Goal: Task Accomplishment & Management: Manage account settings

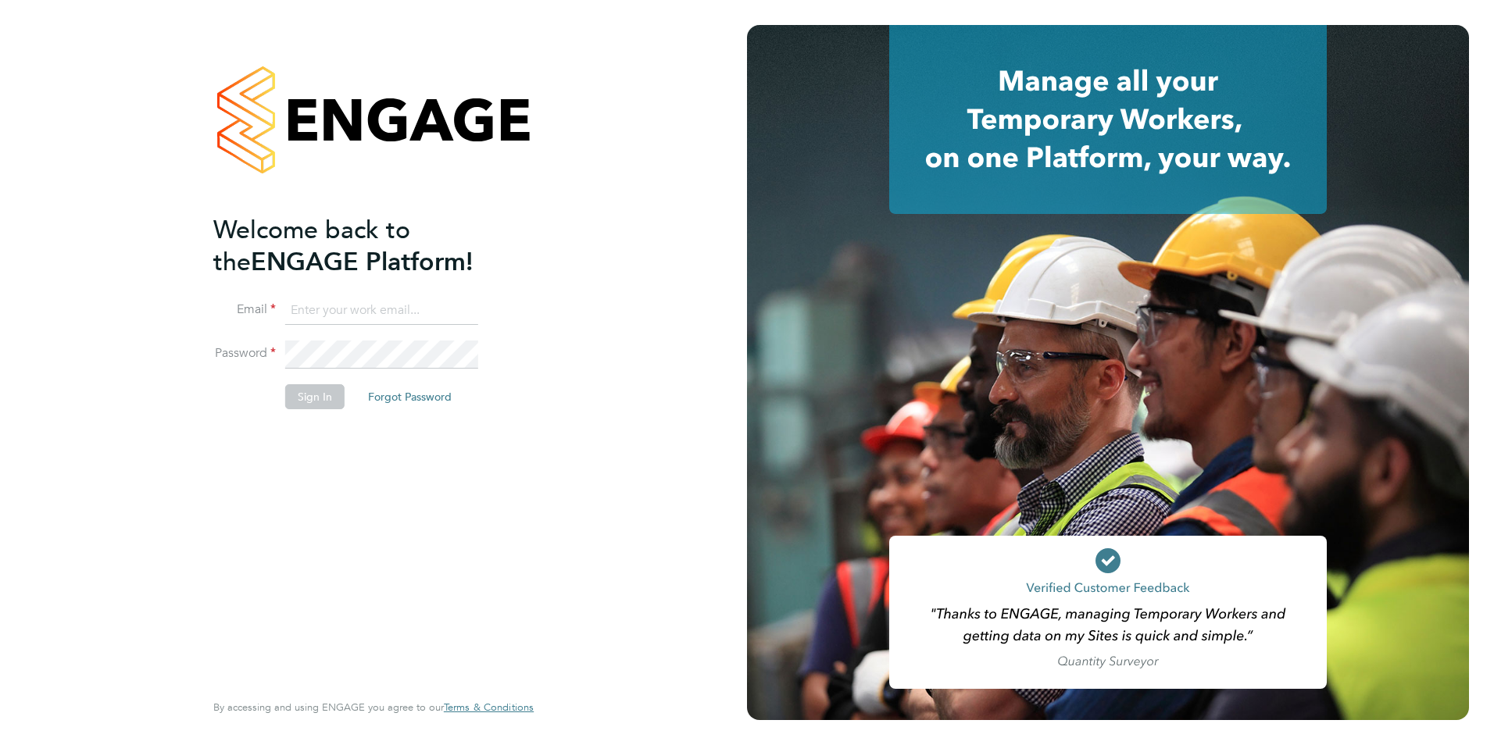
type input "[EMAIL_ADDRESS][DOMAIN_NAME]"
drag, startPoint x: 318, startPoint y: 398, endPoint x: 325, endPoint y: 395, distance: 8.0
click at [323, 398] on button "Sign In" at bounding box center [314, 396] width 59 height 25
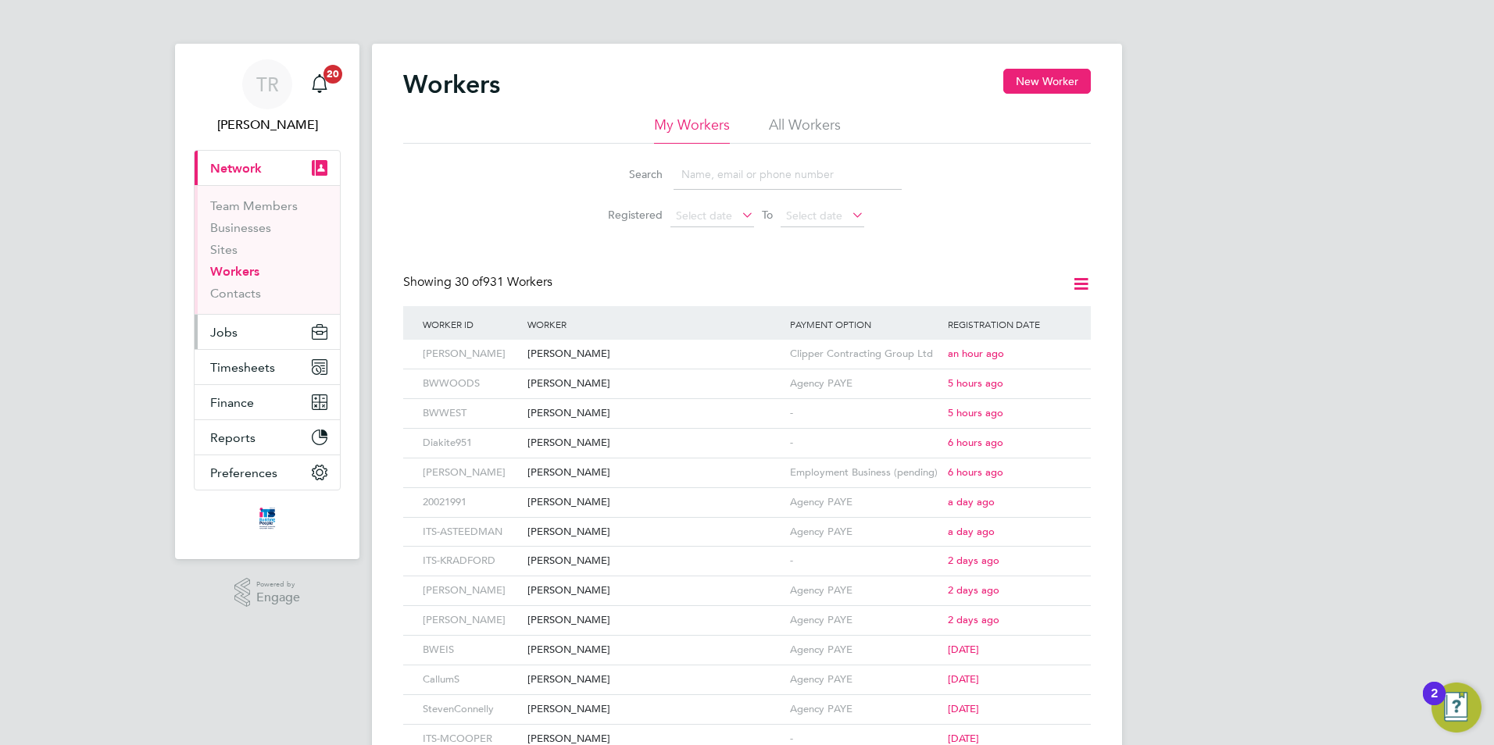
click at [223, 337] on span "Jobs" at bounding box center [223, 332] width 27 height 15
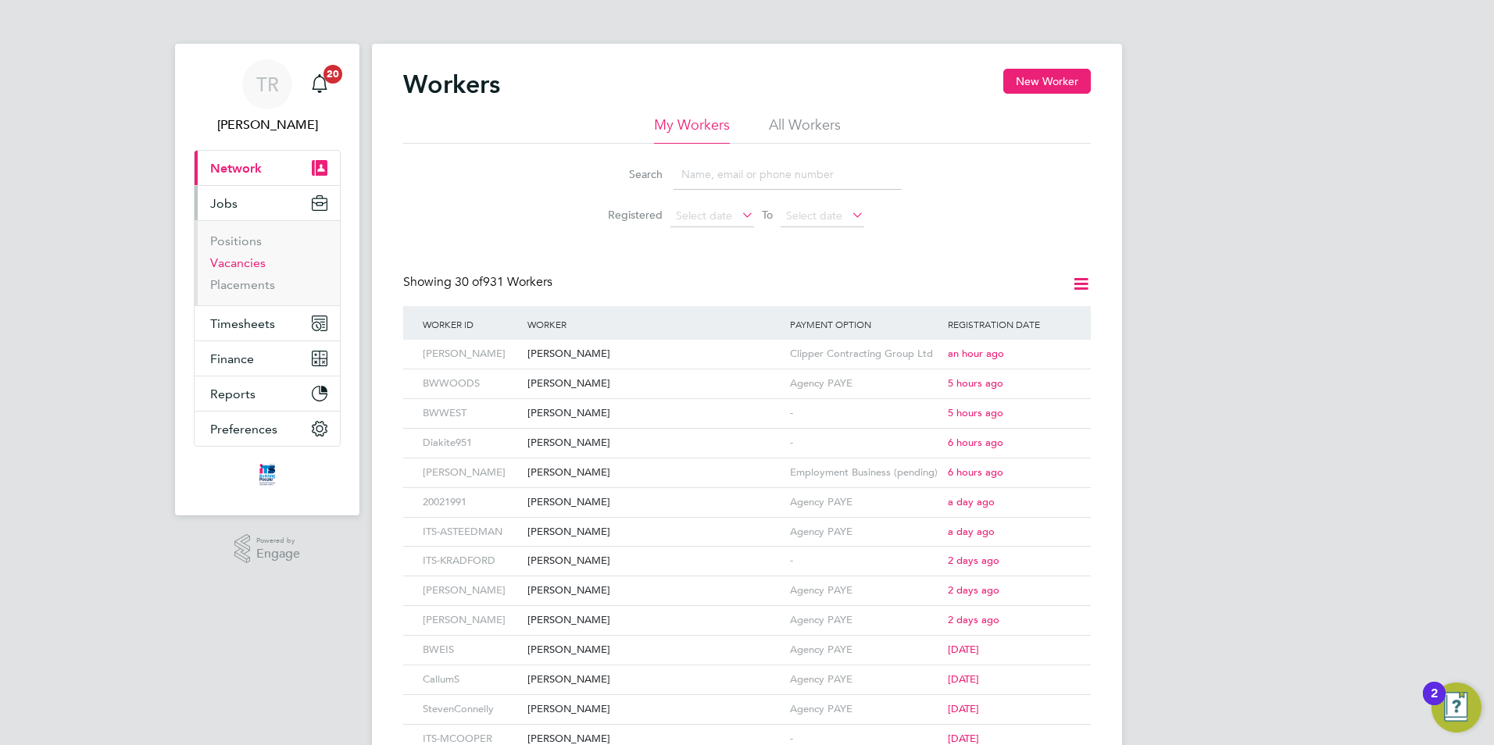
click at [238, 261] on link "Vacancies" at bounding box center [237, 262] width 55 height 15
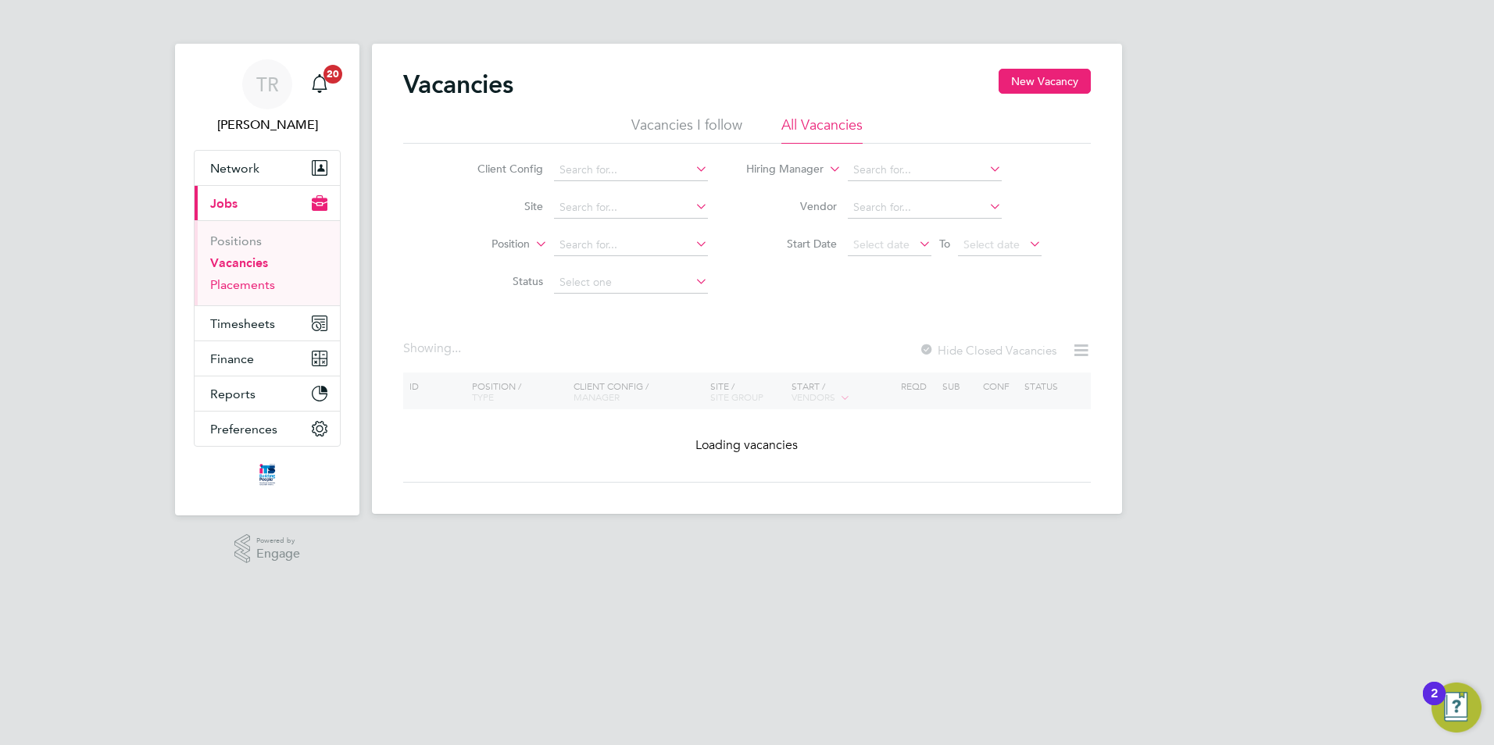
click at [234, 280] on link "Placements" at bounding box center [242, 284] width 65 height 15
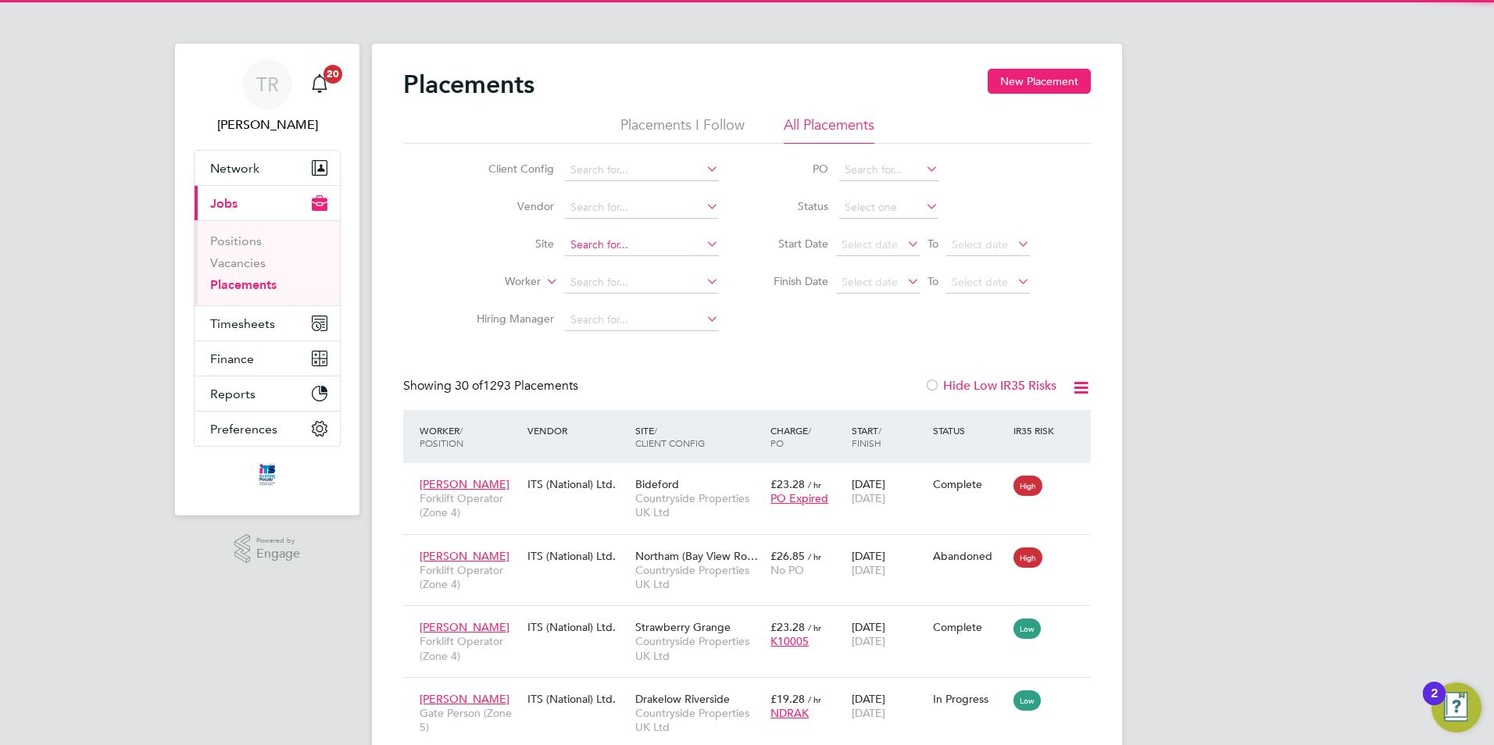
click at [623, 252] on input at bounding box center [642, 245] width 154 height 22
click at [621, 259] on li "Straw berry Grange" at bounding box center [650, 266] width 172 height 21
type input "Strawberry Grange"
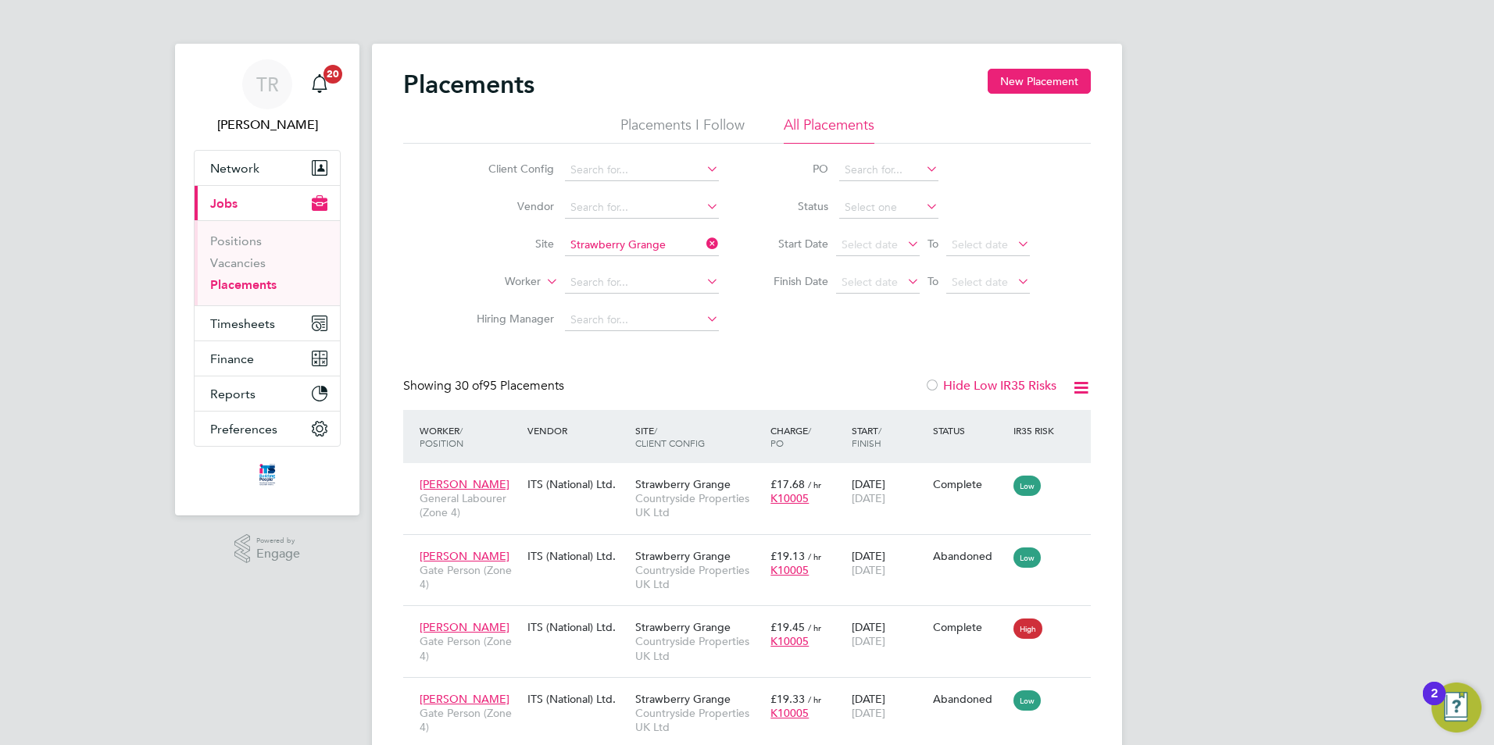
click at [1014, 281] on icon at bounding box center [1014, 281] width 0 height 22
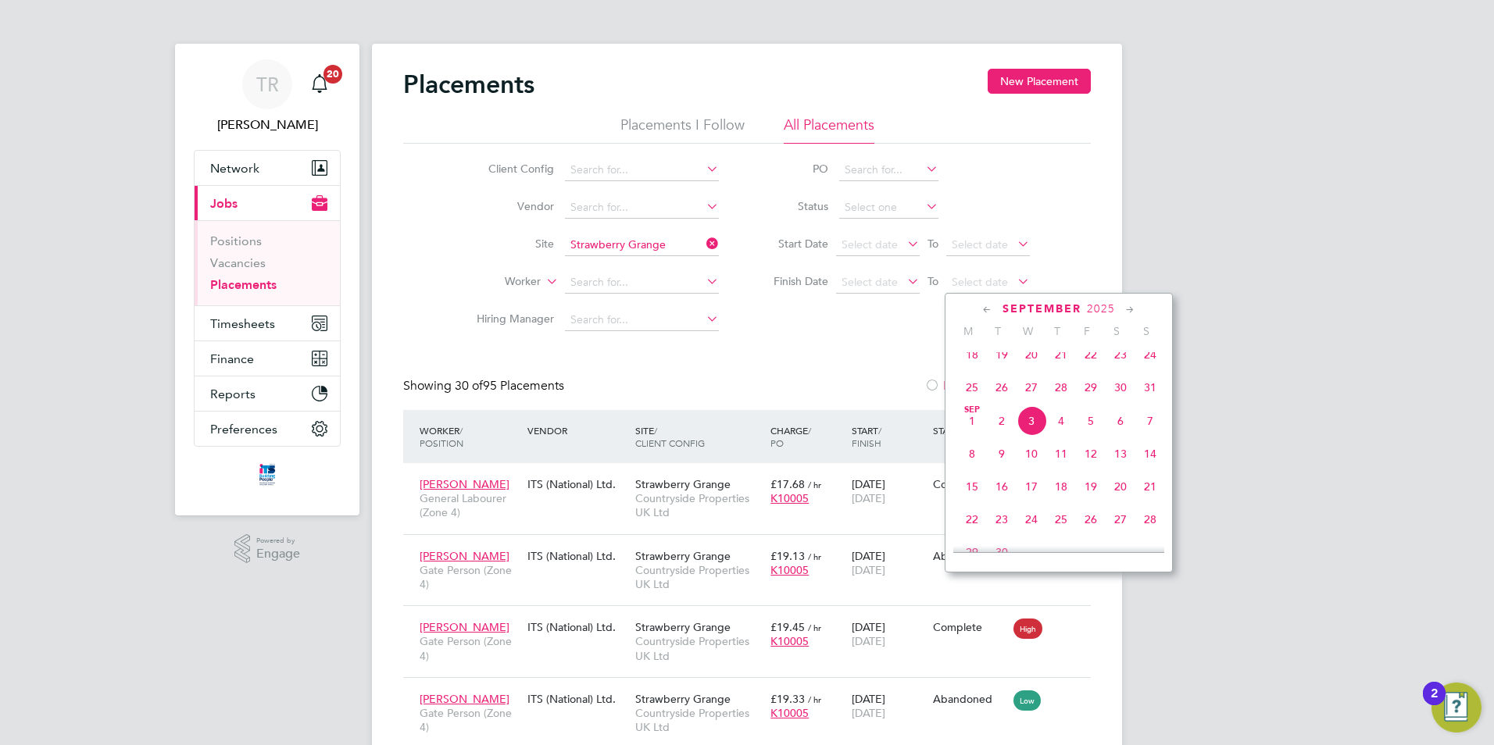
click at [1161, 398] on span "31" at bounding box center [1150, 388] width 30 height 30
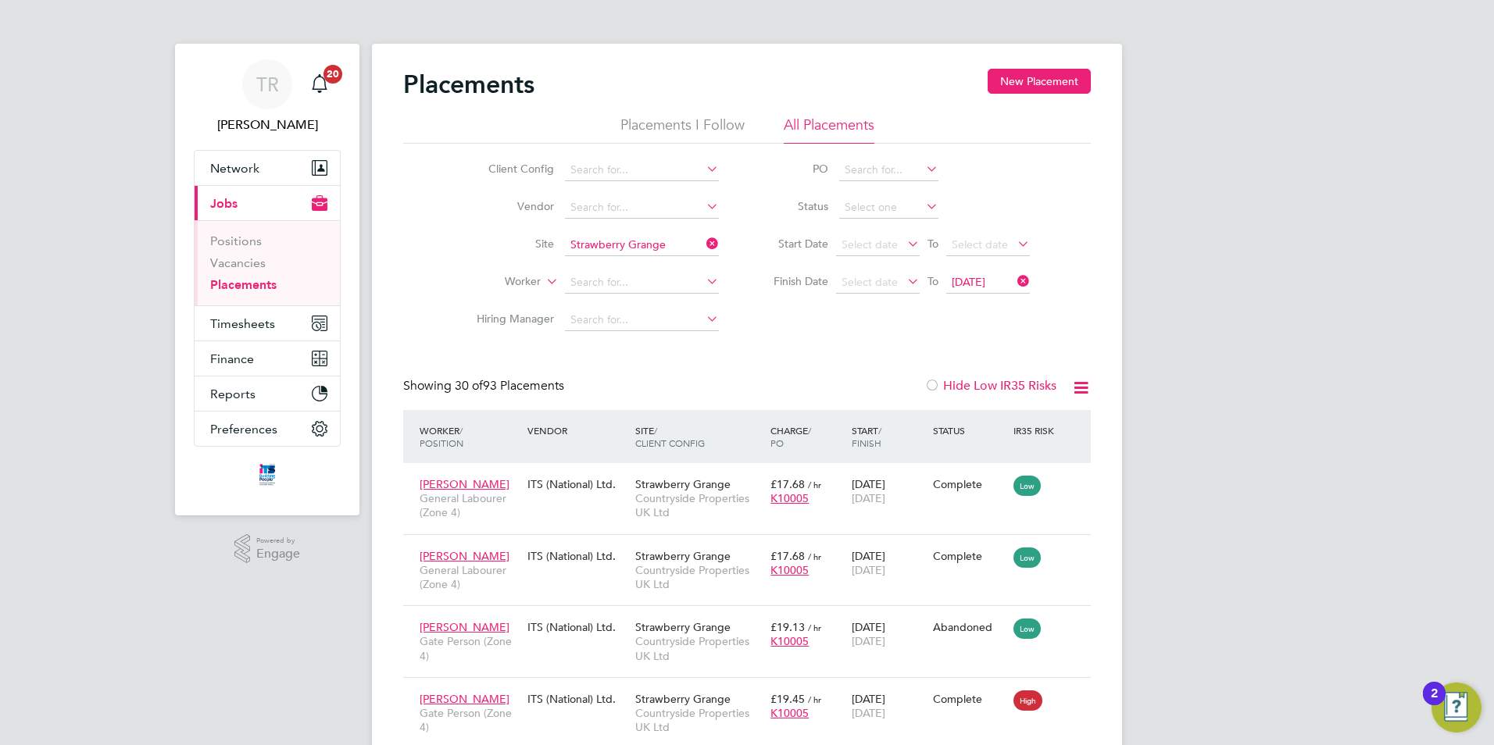
click at [1014, 278] on icon at bounding box center [1014, 281] width 0 height 22
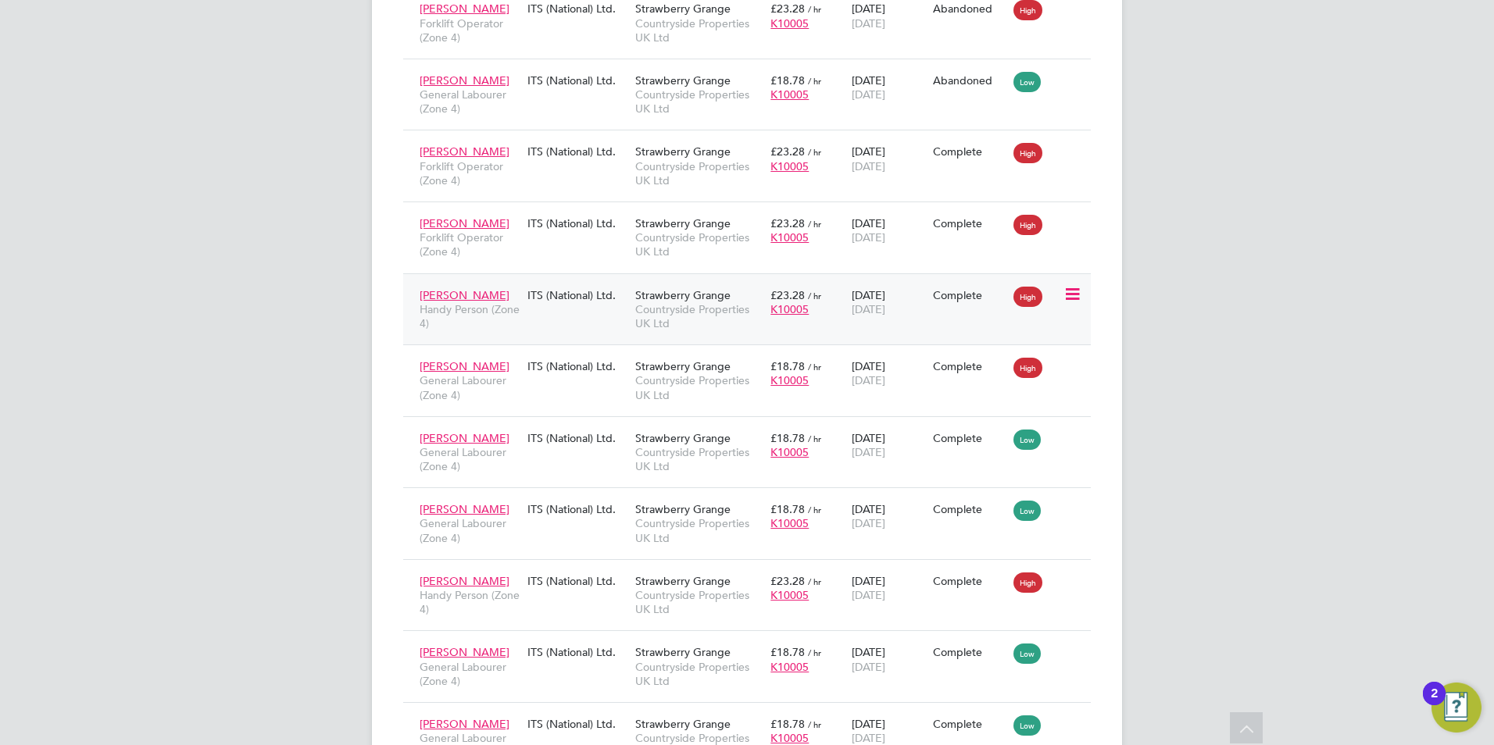
click at [884, 311] on span "31 Aug 2025" at bounding box center [869, 309] width 34 height 14
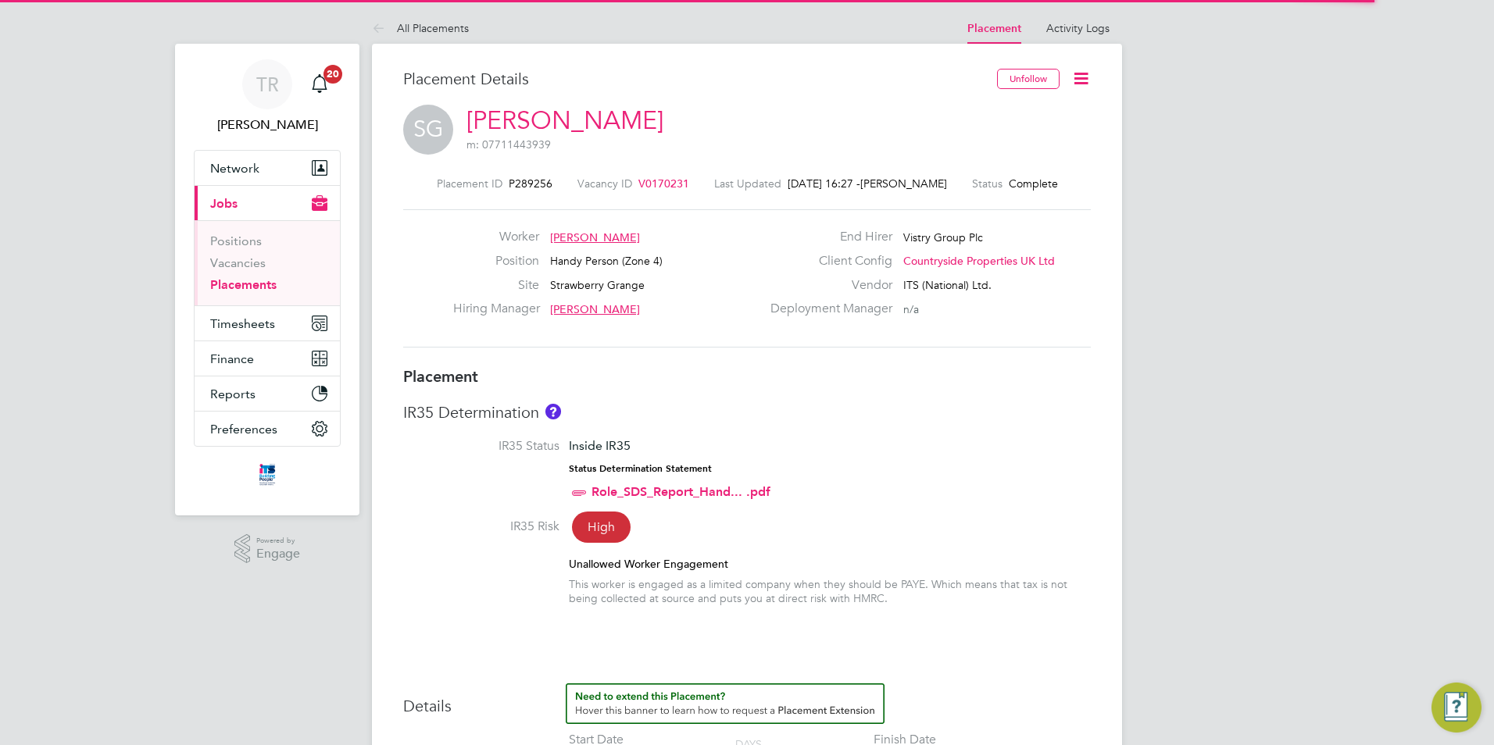
click at [1089, 76] on icon at bounding box center [1081, 79] width 20 height 20
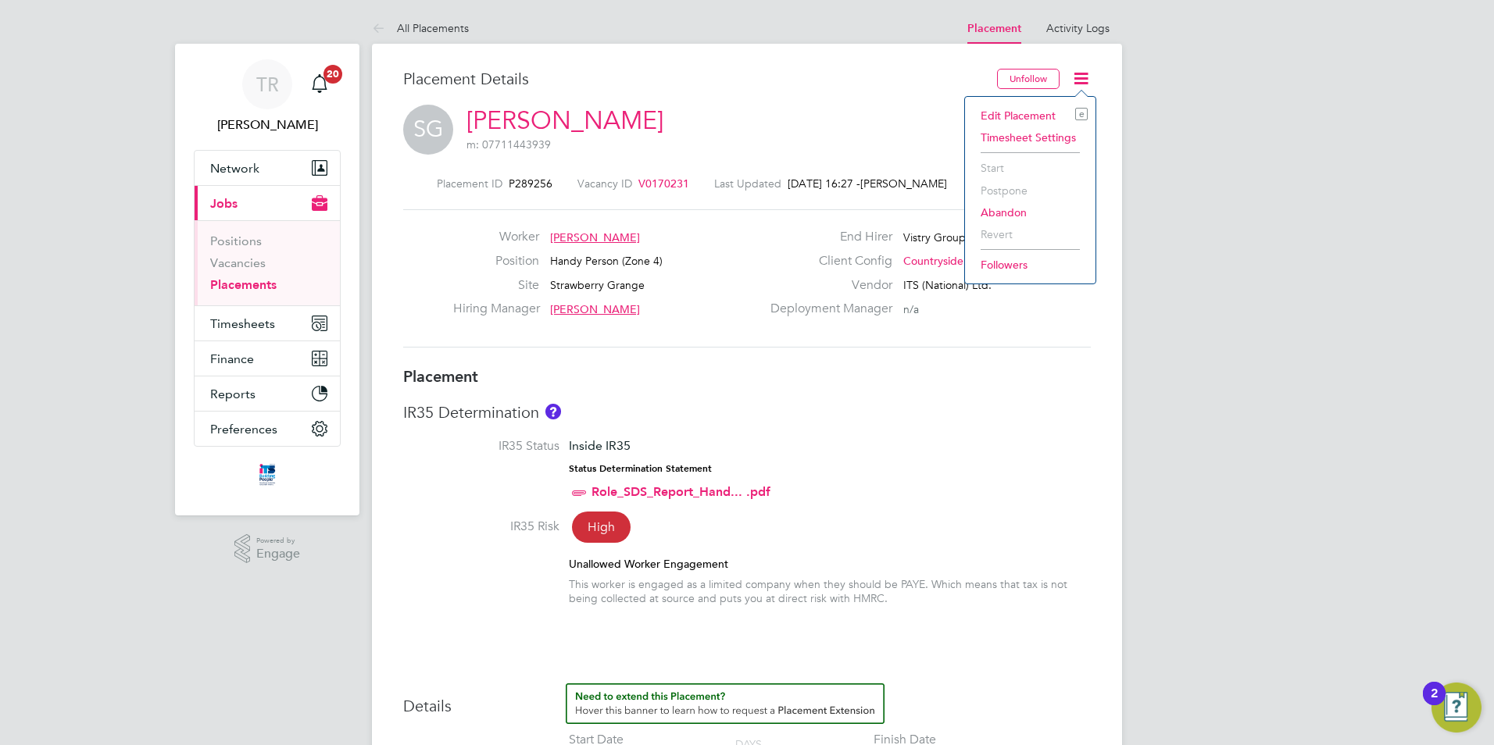
click at [1031, 114] on li "Edit Placement e" at bounding box center [1030, 116] width 115 height 22
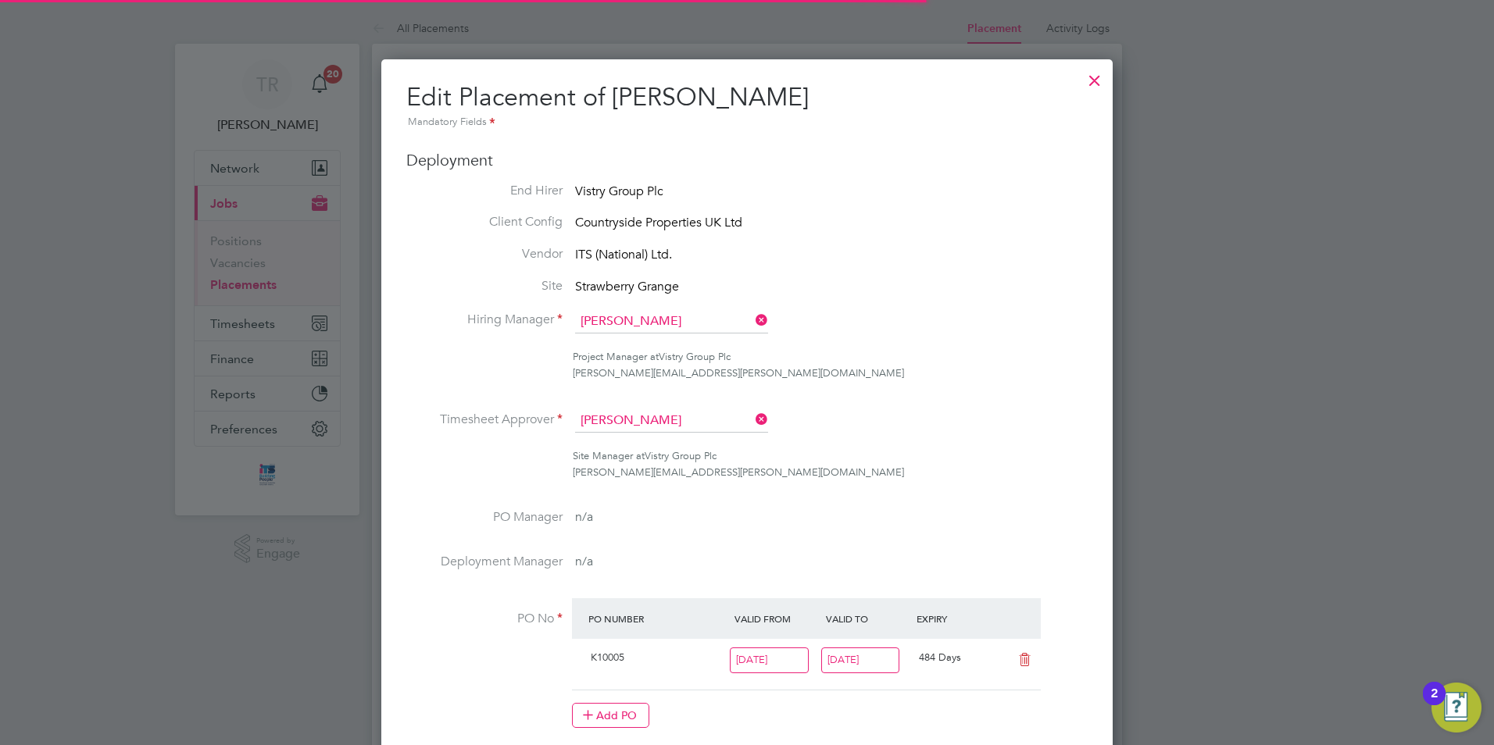
scroll to position [8, 8]
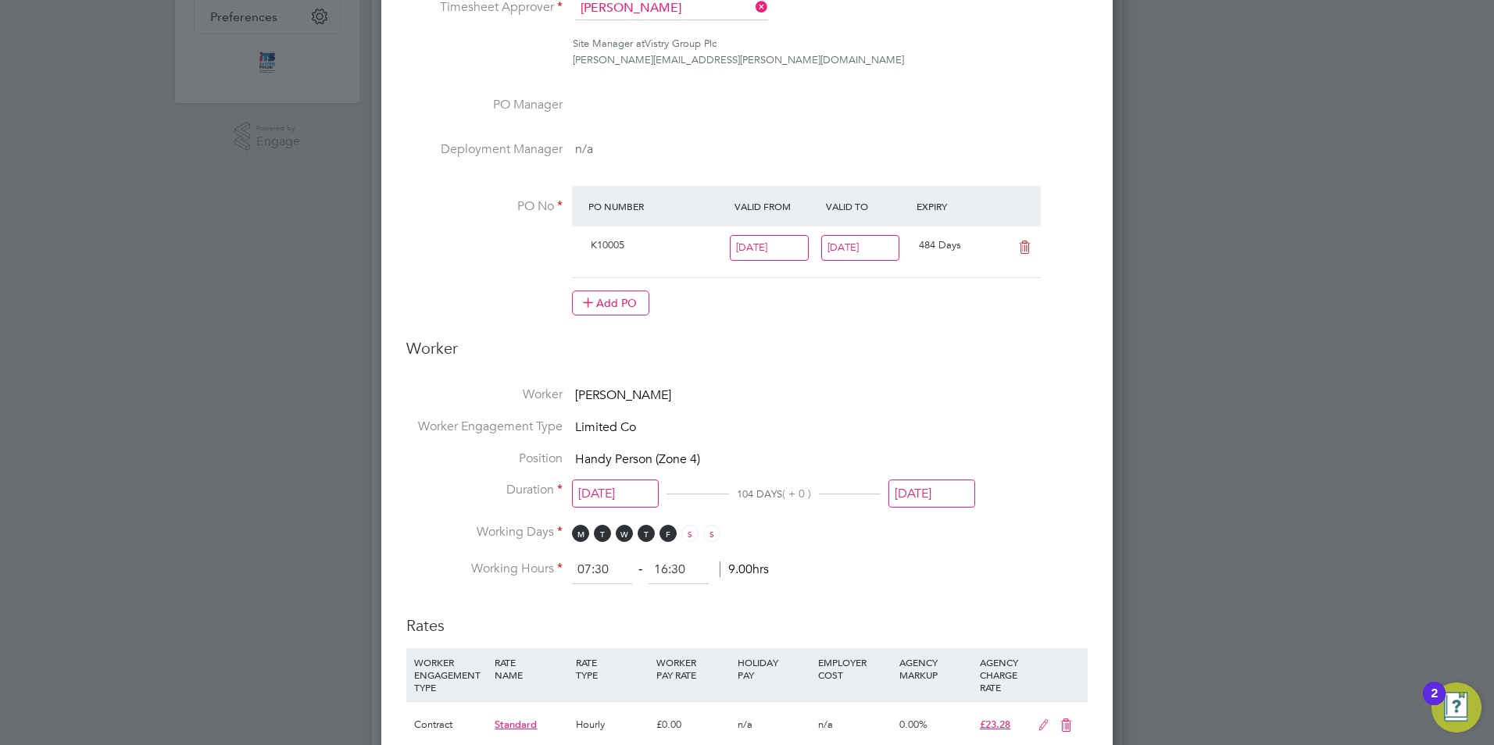
click at [961, 499] on input "31 Aug 2025" at bounding box center [931, 494] width 87 height 29
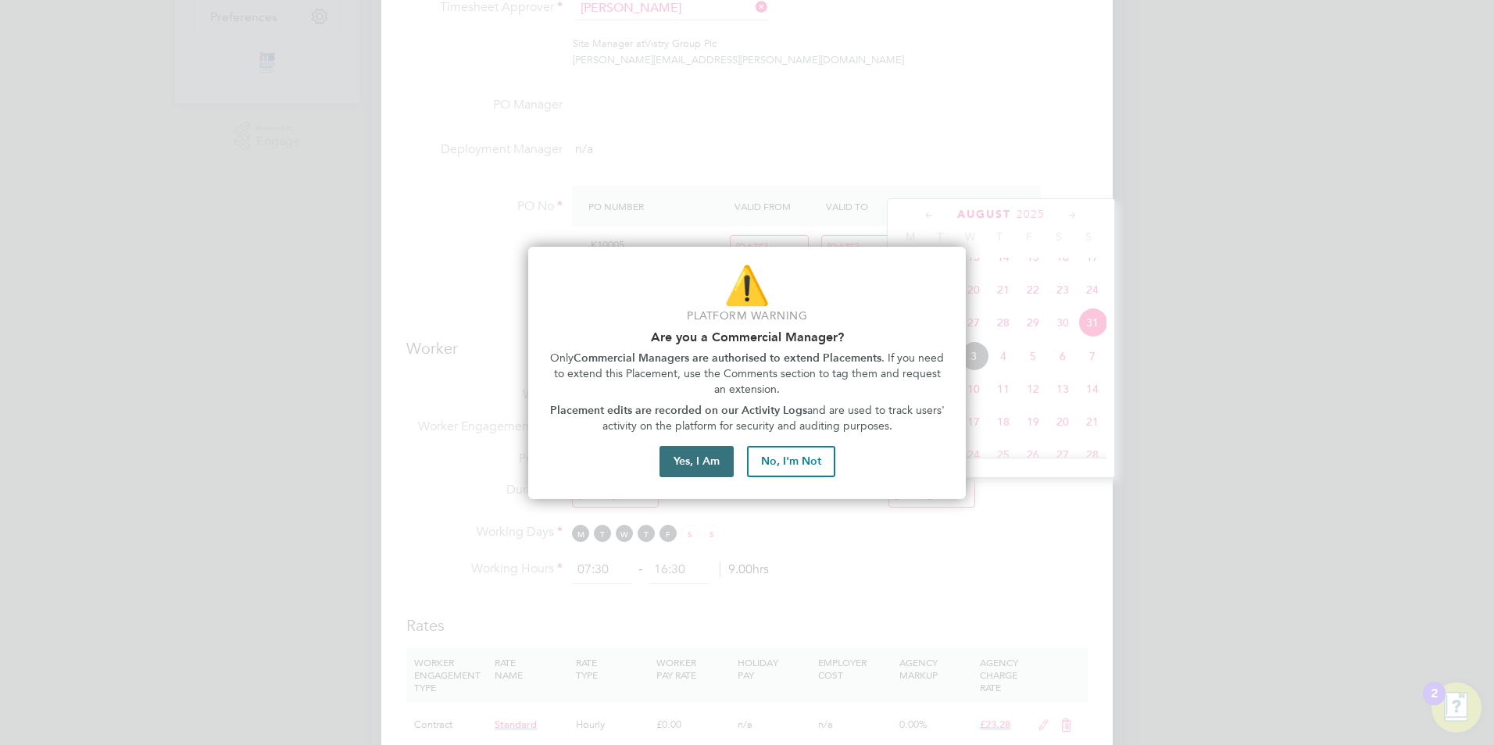
click at [699, 462] on button "Yes, I Am" at bounding box center [696, 461] width 74 height 31
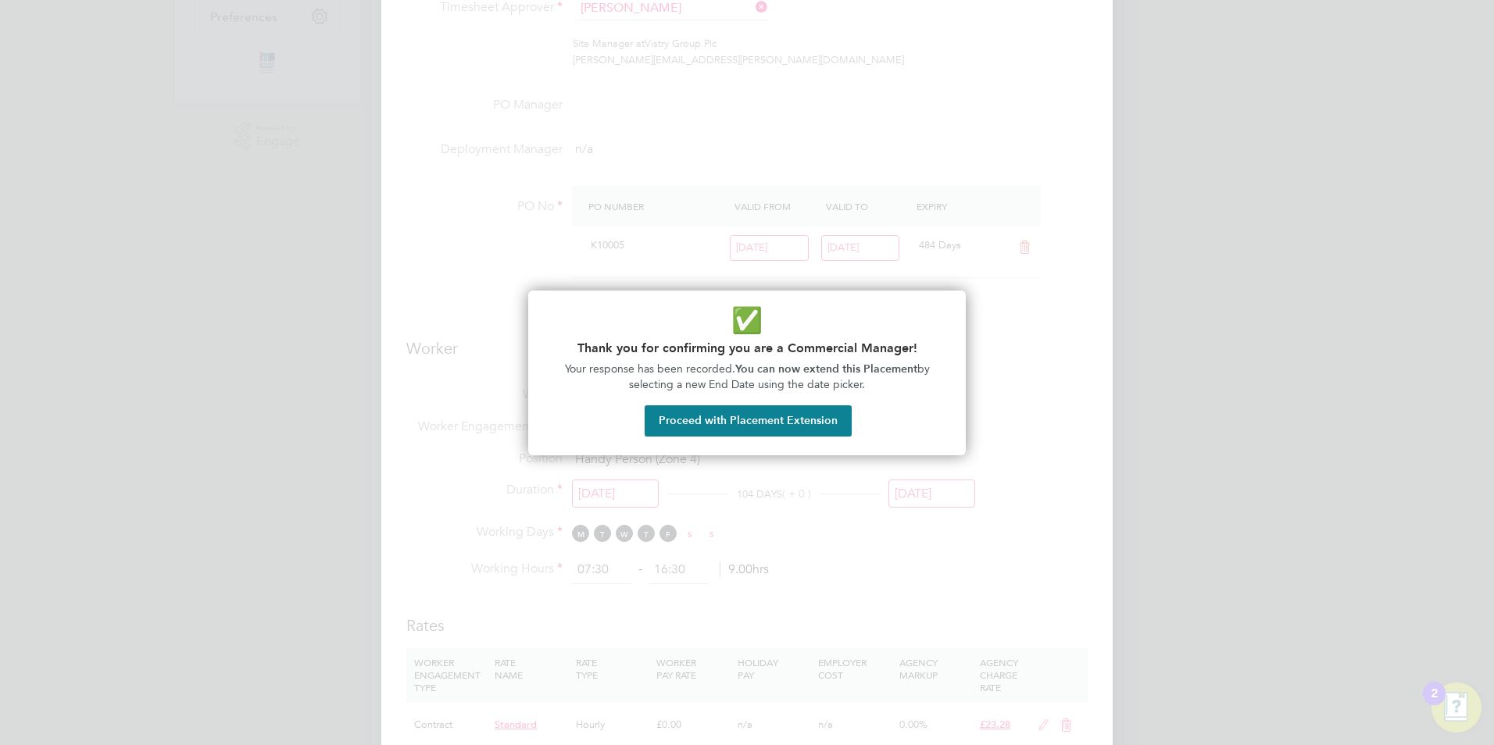
click at [788, 422] on button "Proceed with Placement Extension" at bounding box center [748, 420] width 207 height 31
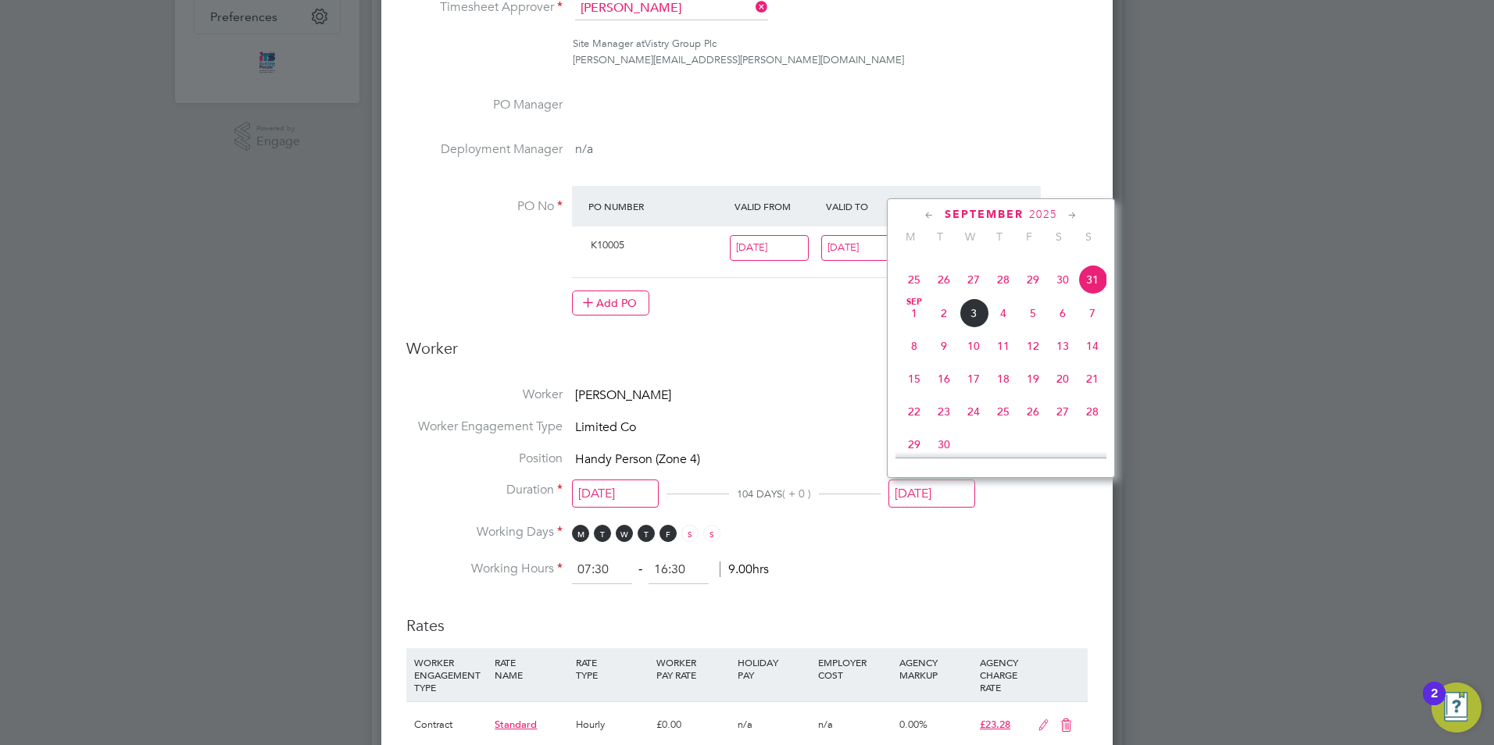
click at [1093, 394] on span "21" at bounding box center [1092, 379] width 30 height 30
type input "21 Sep 2025"
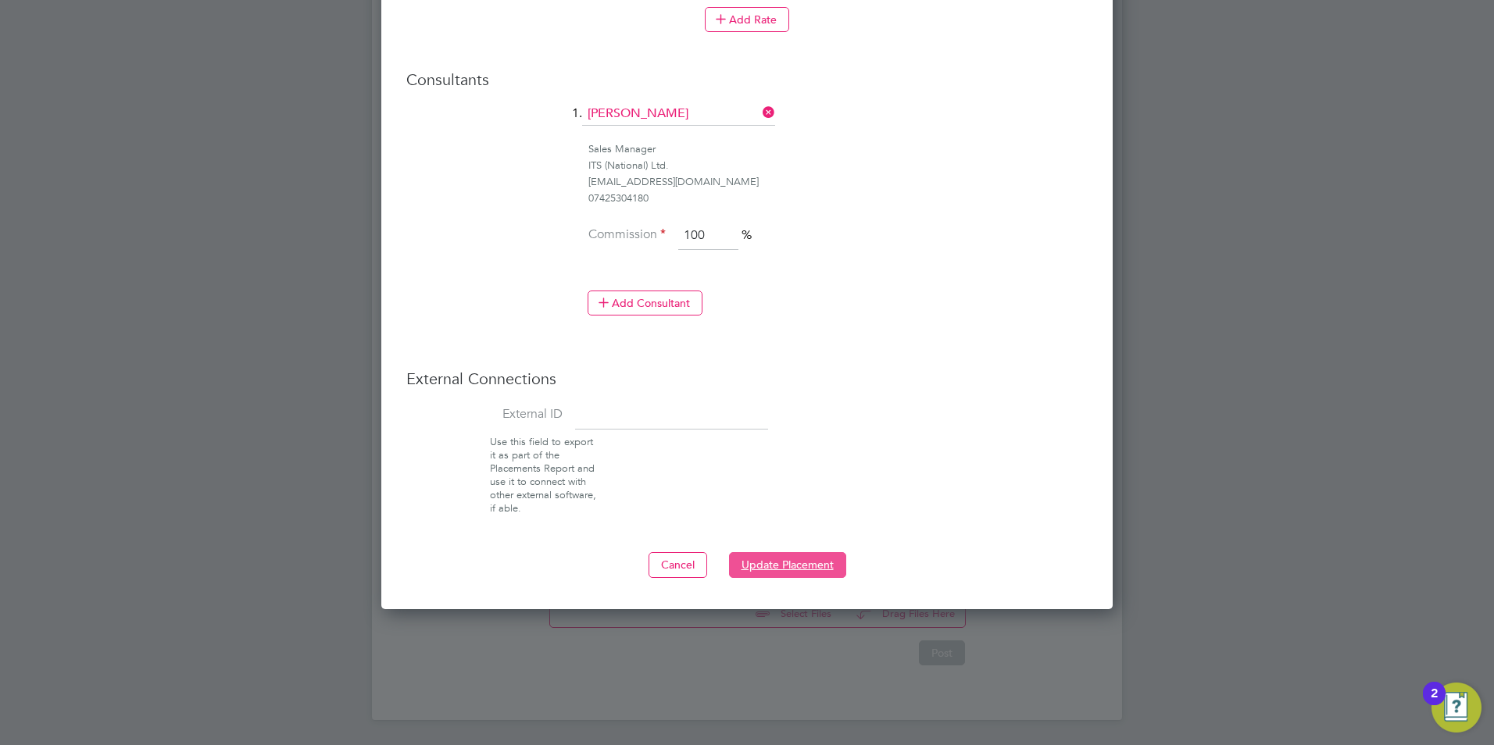
click at [829, 566] on button "Update Placement" at bounding box center [787, 564] width 117 height 25
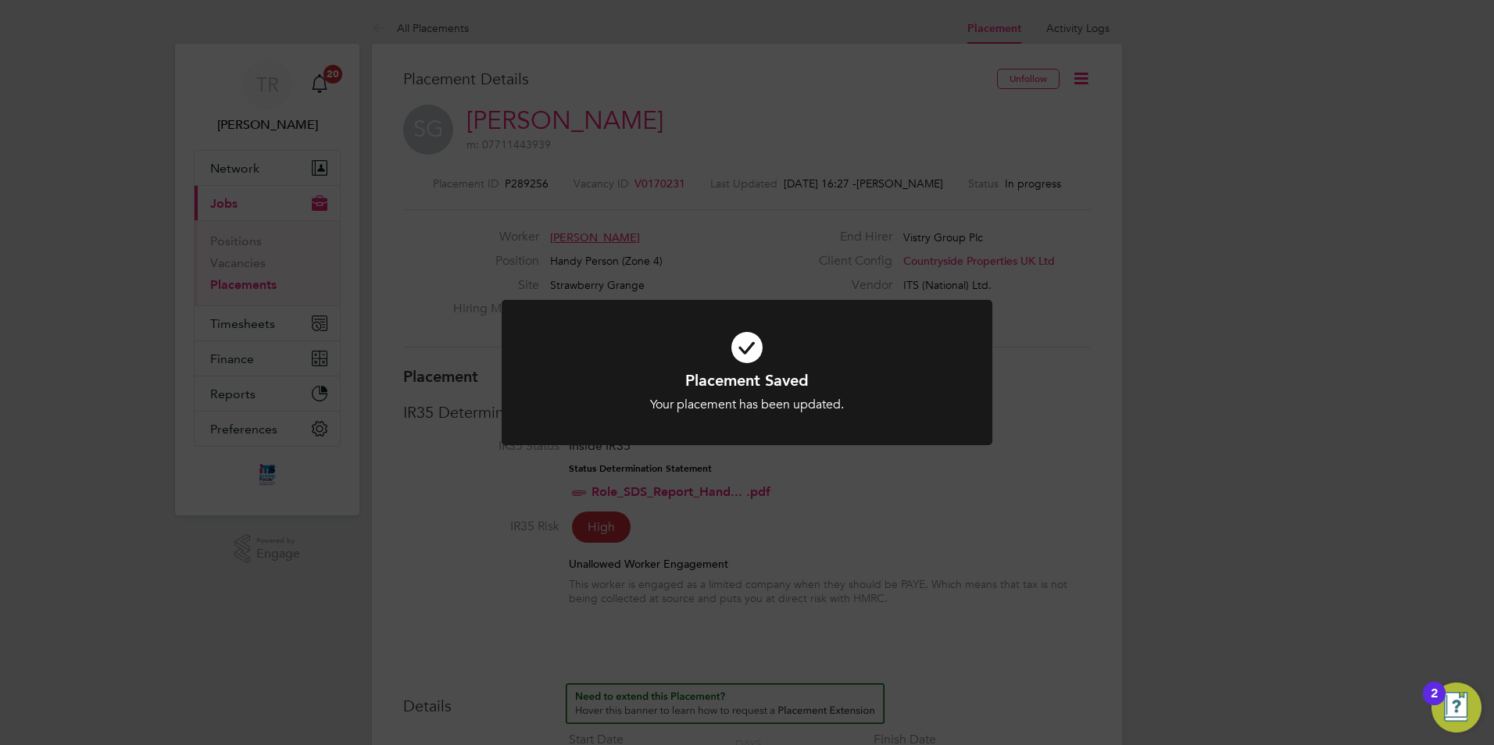
click at [798, 368] on icon at bounding box center [747, 347] width 406 height 61
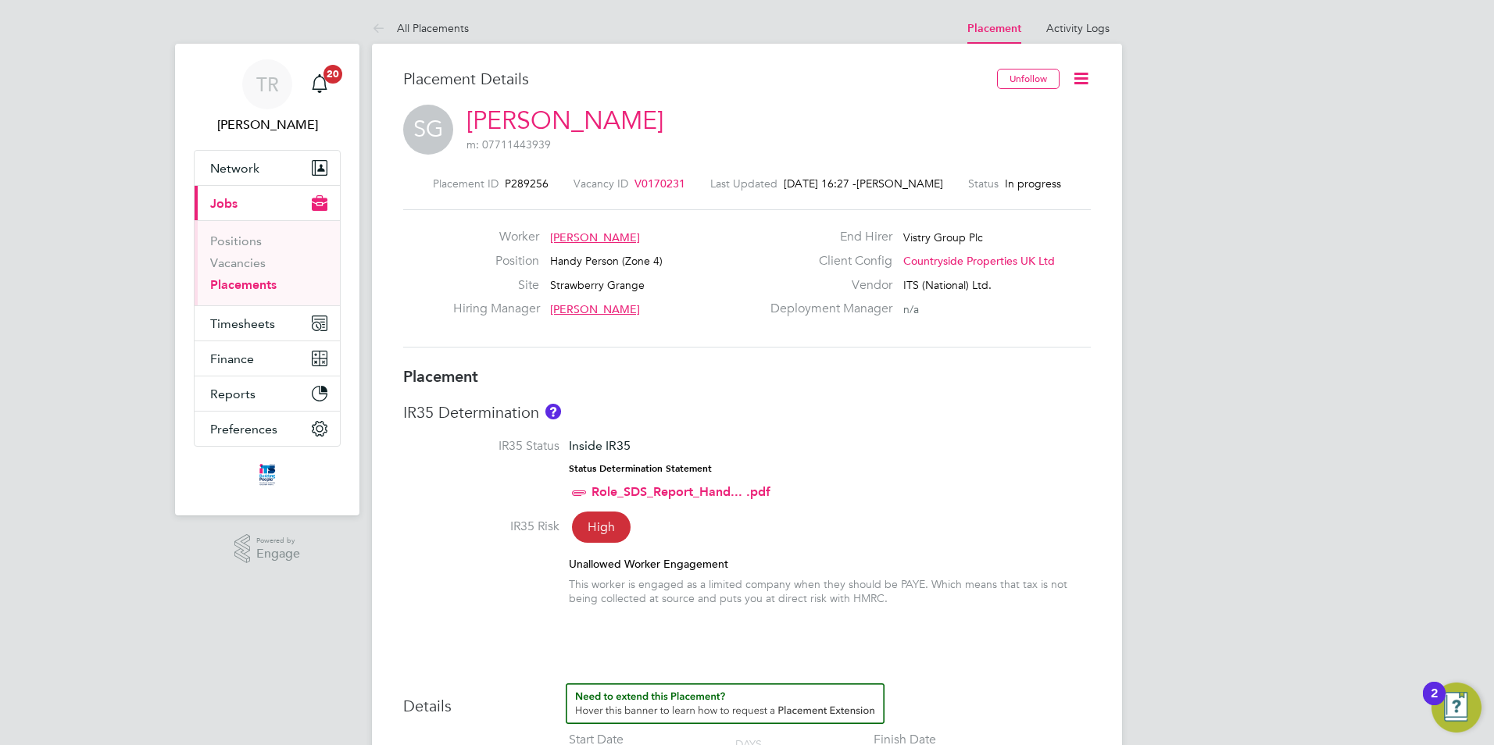
click at [244, 287] on link "Placements" at bounding box center [243, 284] width 66 height 15
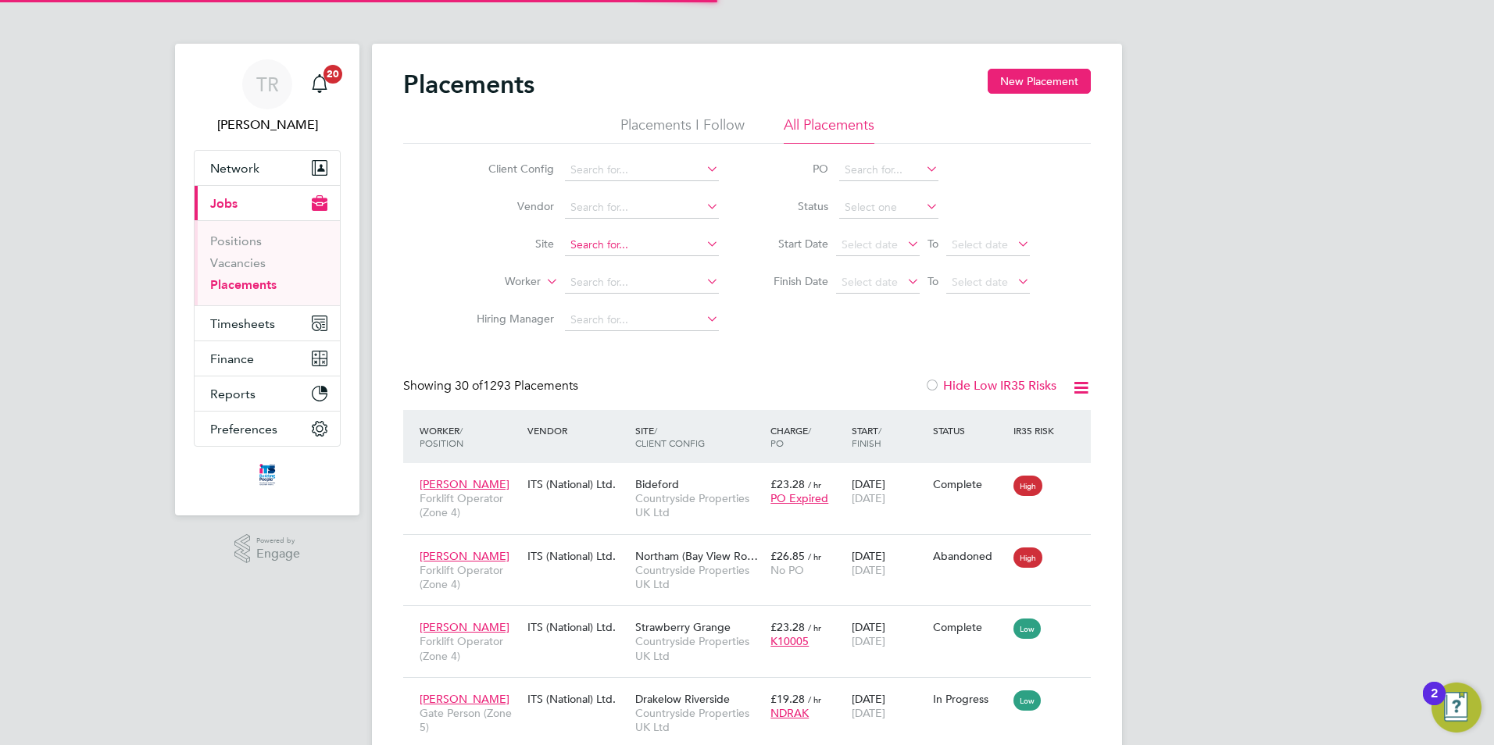
click at [577, 242] on input at bounding box center [642, 245] width 154 height 22
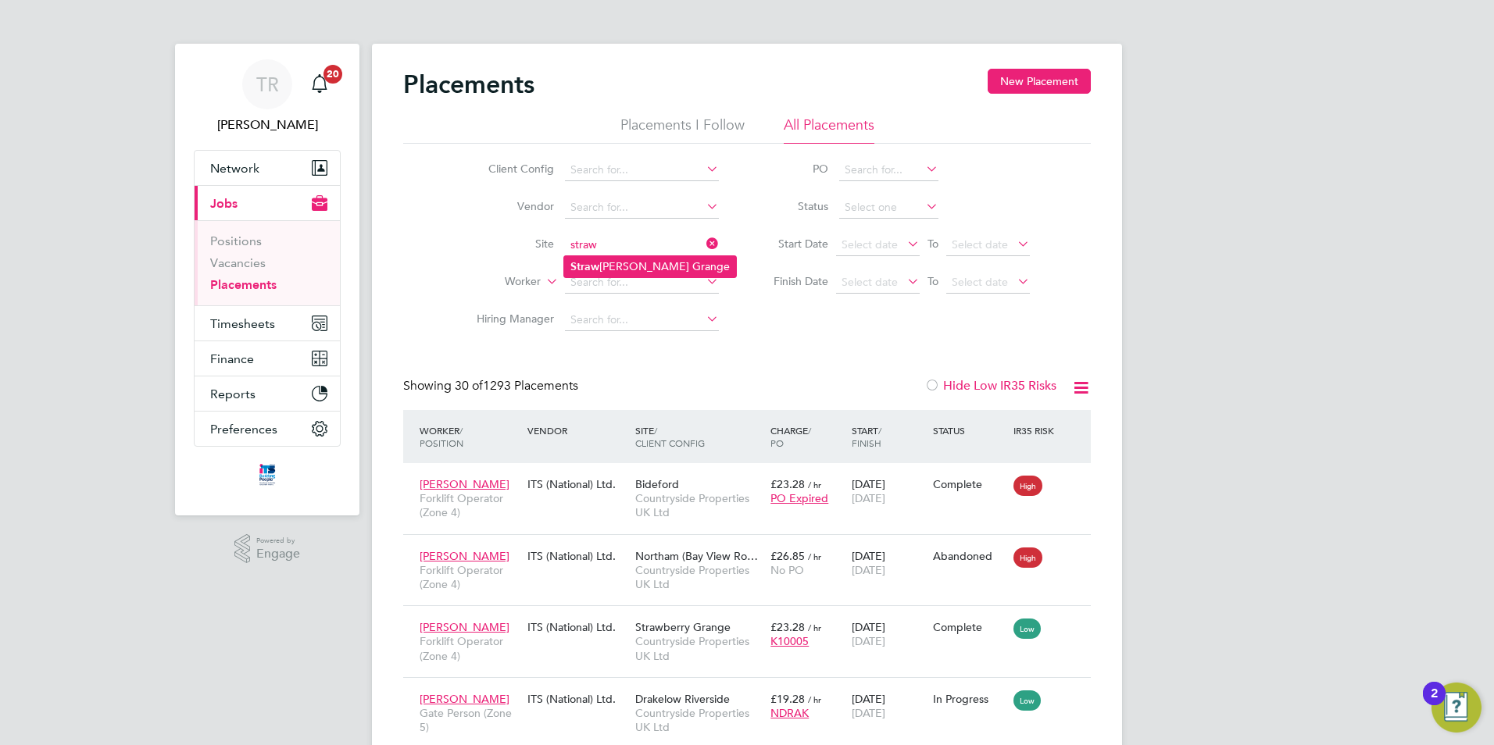
click at [623, 264] on li "Straw berry Grange" at bounding box center [650, 266] width 172 height 21
type input "Strawberry Grange"
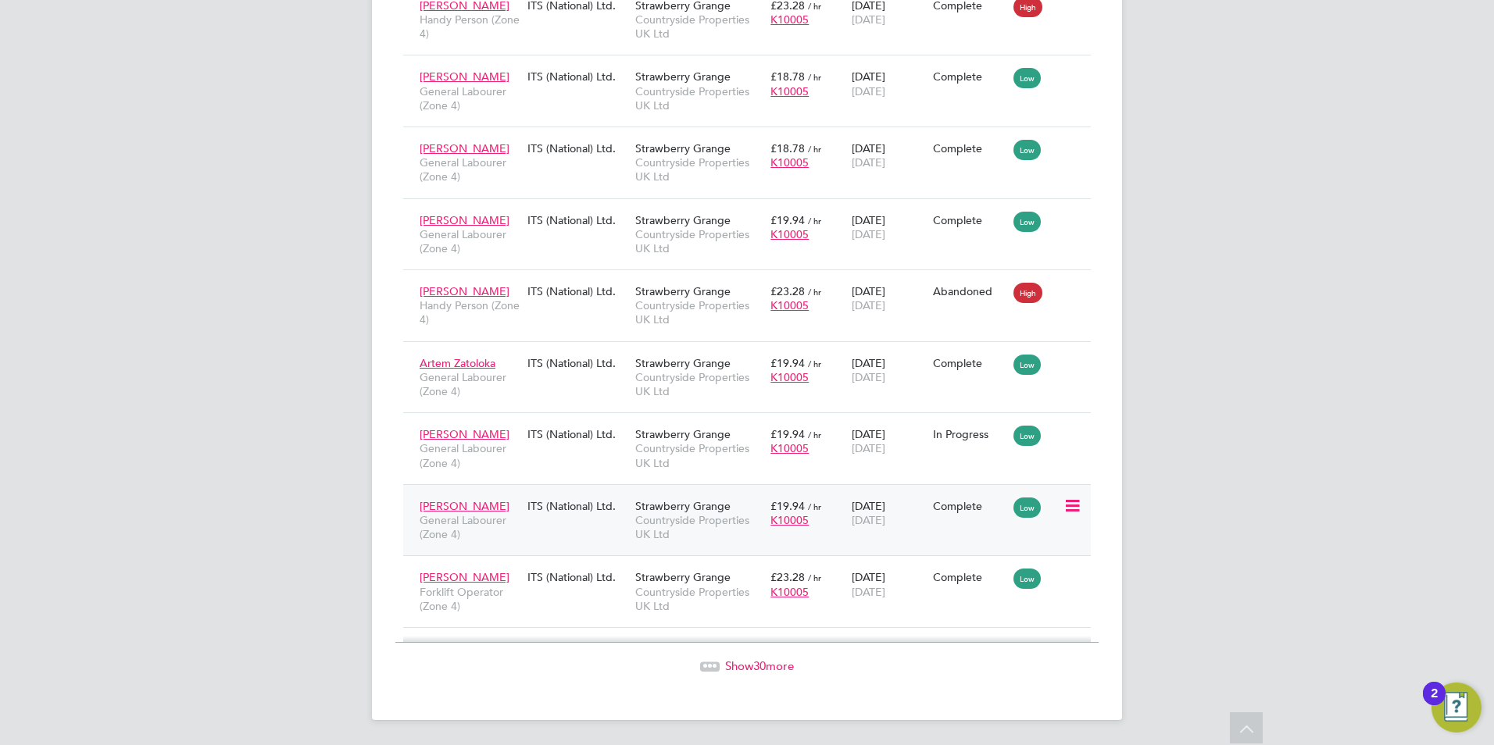
click at [885, 518] on span "31 Aug 2025" at bounding box center [869, 520] width 34 height 14
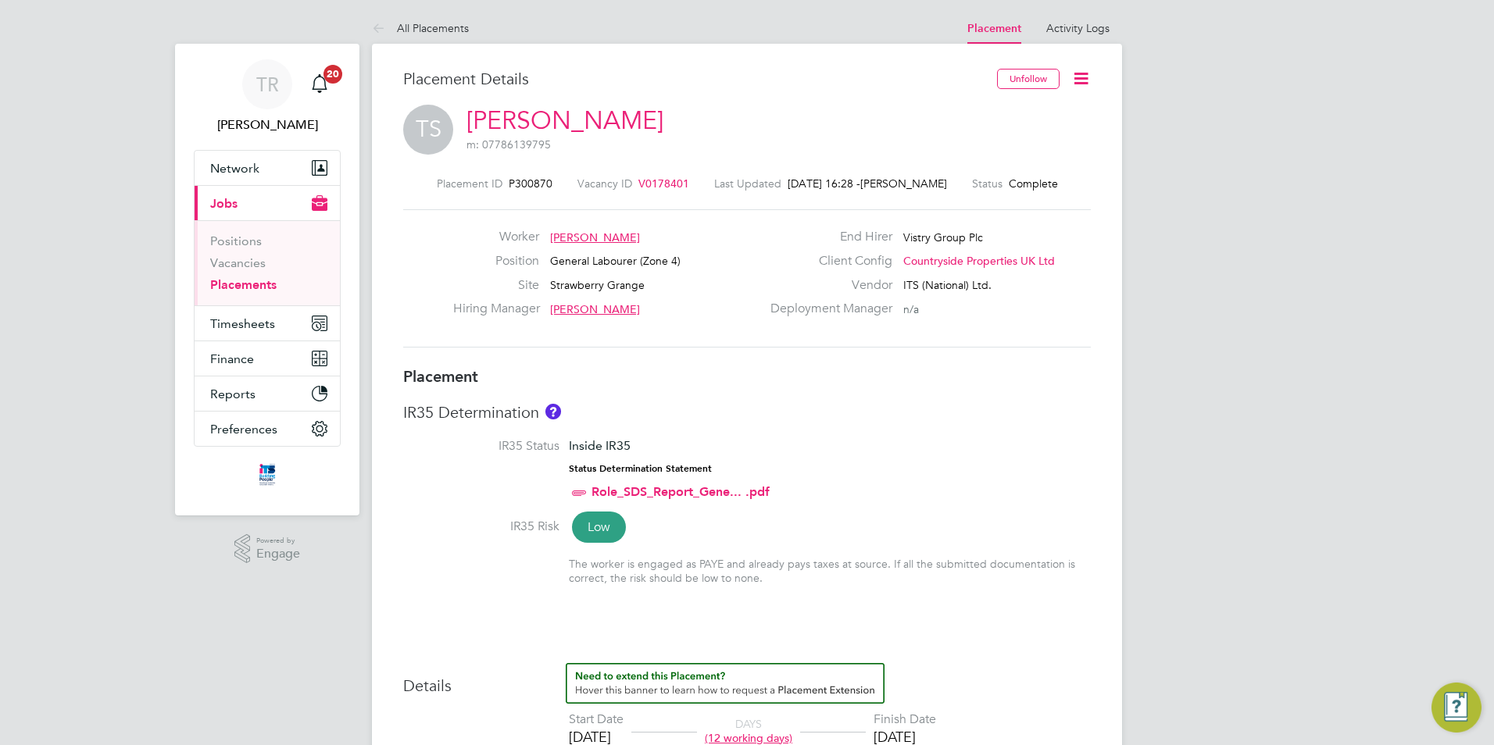
click at [1079, 74] on icon at bounding box center [1081, 79] width 20 height 20
click at [1006, 116] on li "Edit Placement e" at bounding box center [1030, 116] width 115 height 22
type input "[PERSON_NAME]"
type input "14 Aug 2025"
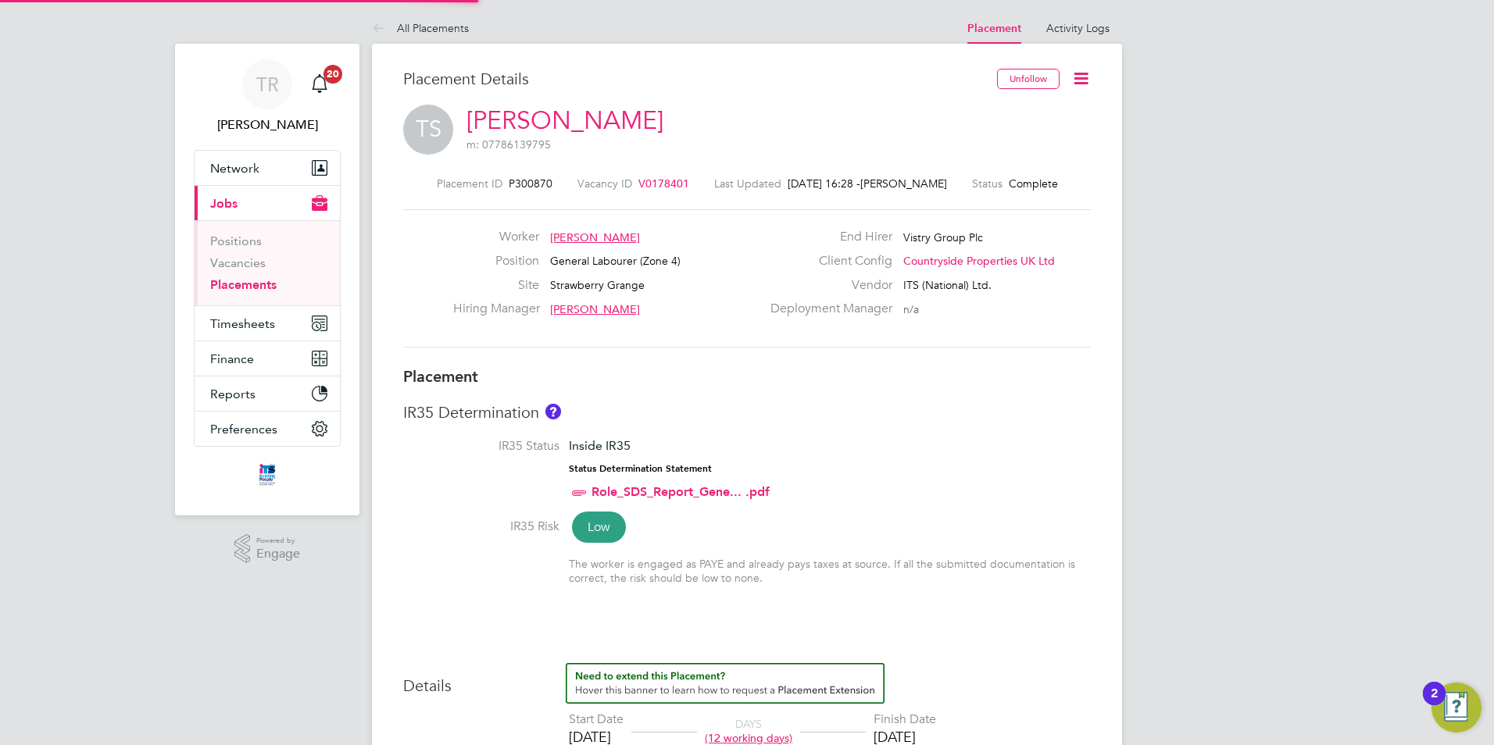
type input "31 Aug 2025"
type input "07:30"
type input "16:30"
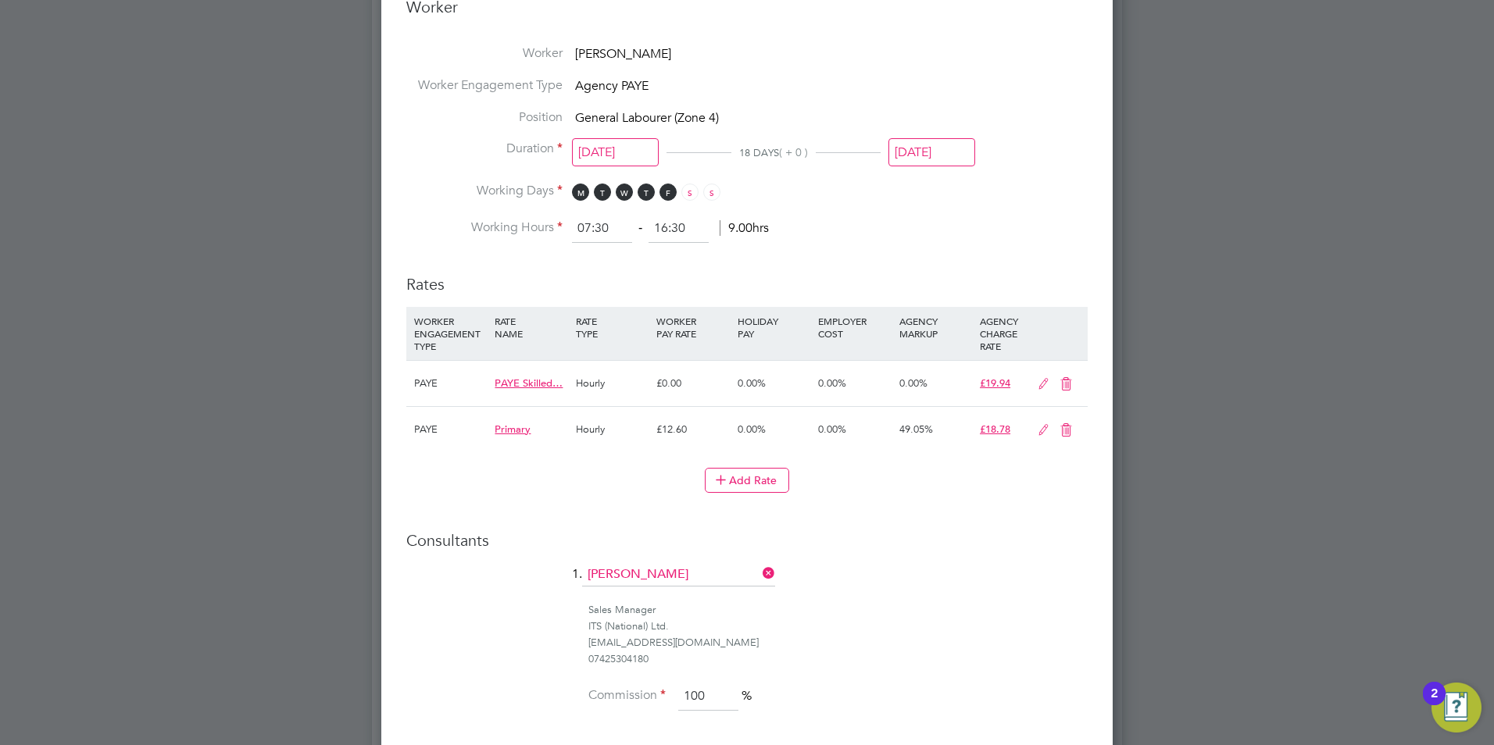
click at [928, 158] on input "31 Aug 2025" at bounding box center [931, 152] width 87 height 29
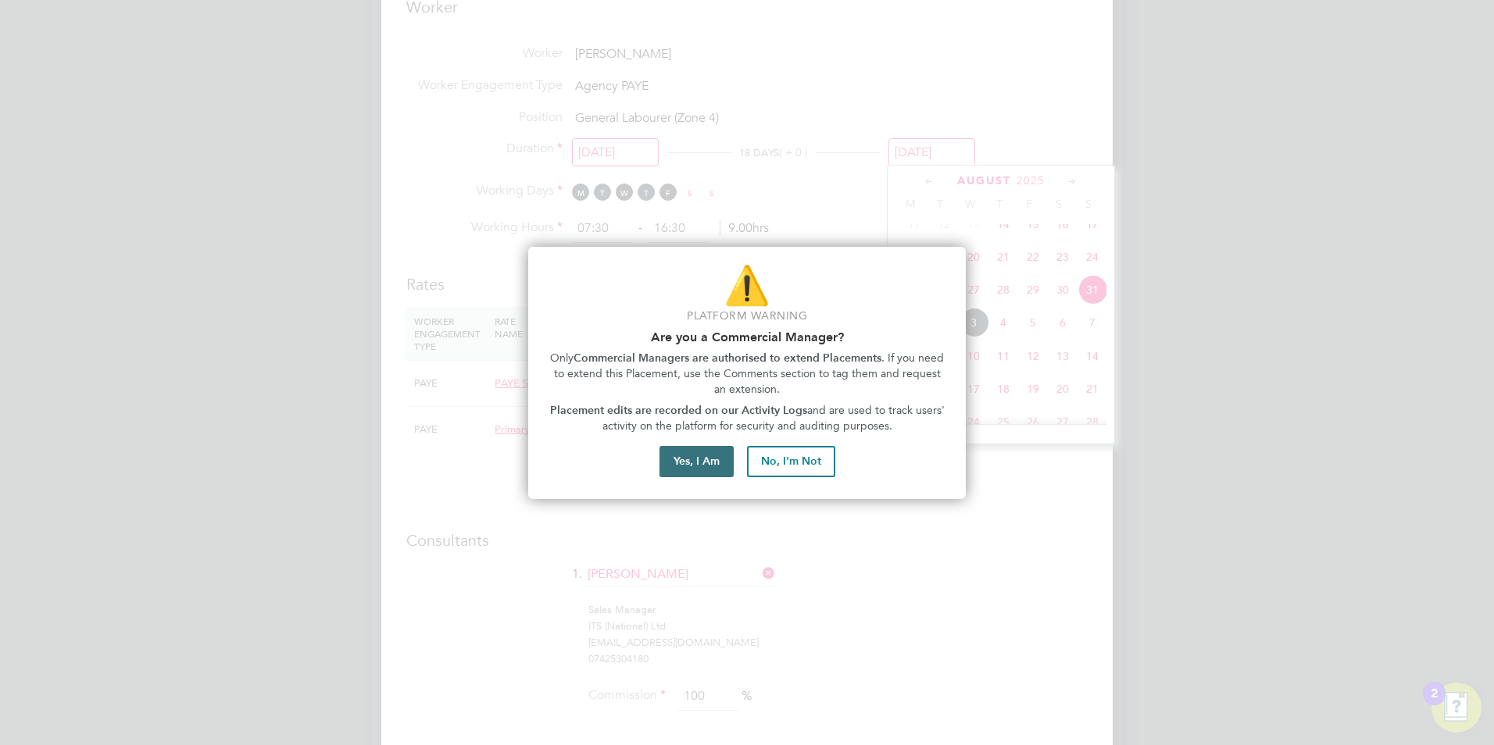
click at [691, 464] on button "Yes, I Am" at bounding box center [696, 461] width 74 height 31
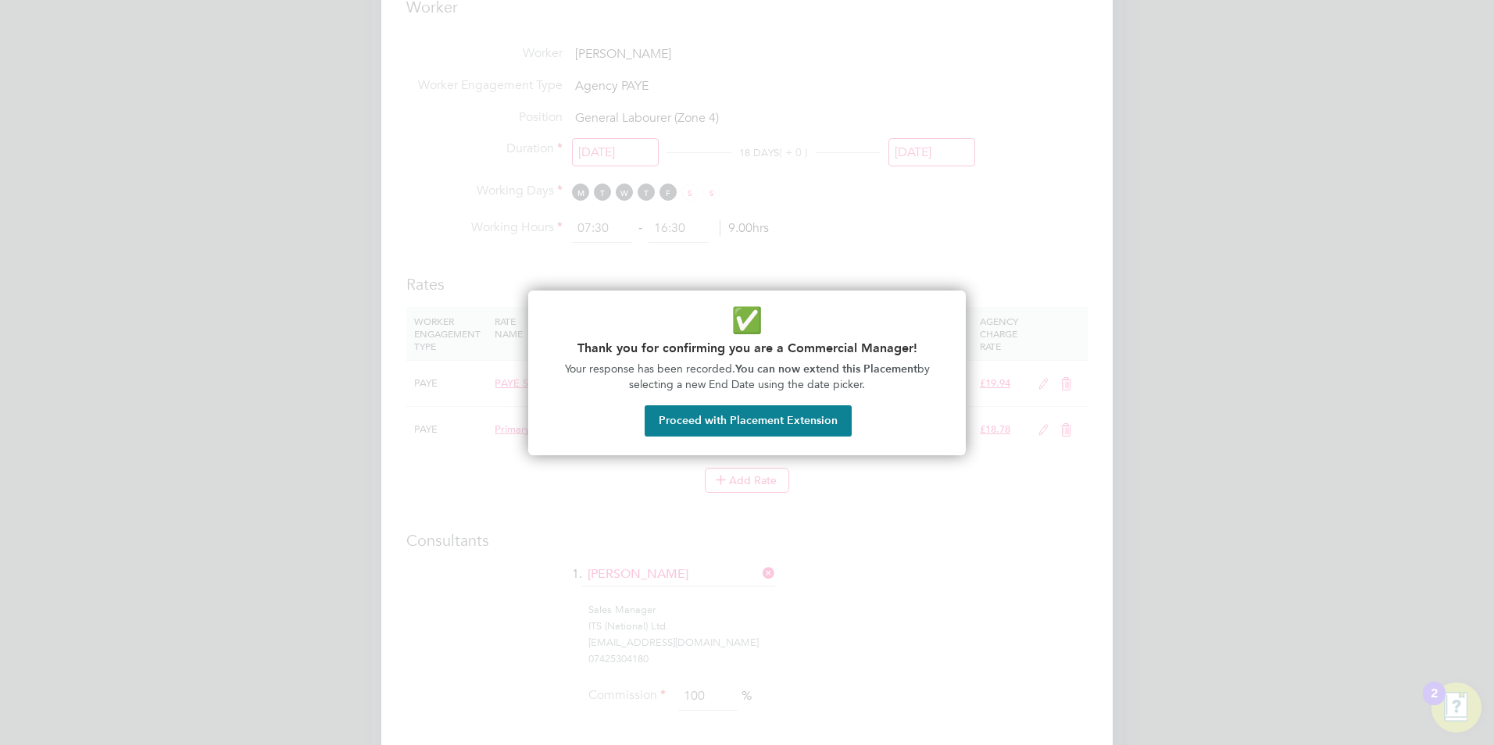
drag, startPoint x: 809, startPoint y: 420, endPoint x: 1213, endPoint y: 366, distance: 407.4
click at [809, 420] on button "Proceed with Placement Extension" at bounding box center [748, 420] width 207 height 31
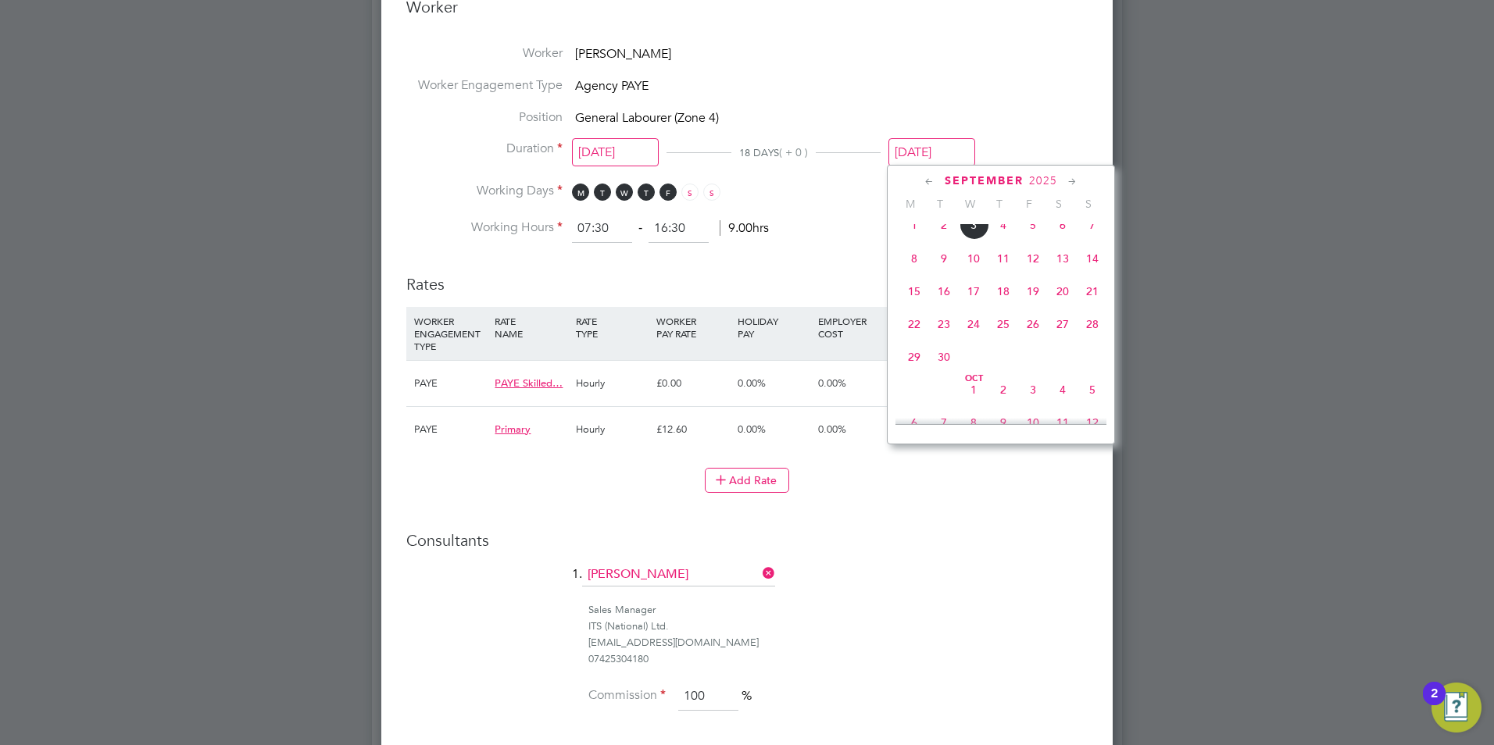
click at [1095, 305] on span "21" at bounding box center [1092, 292] width 30 height 30
type input "21 Sep 2025"
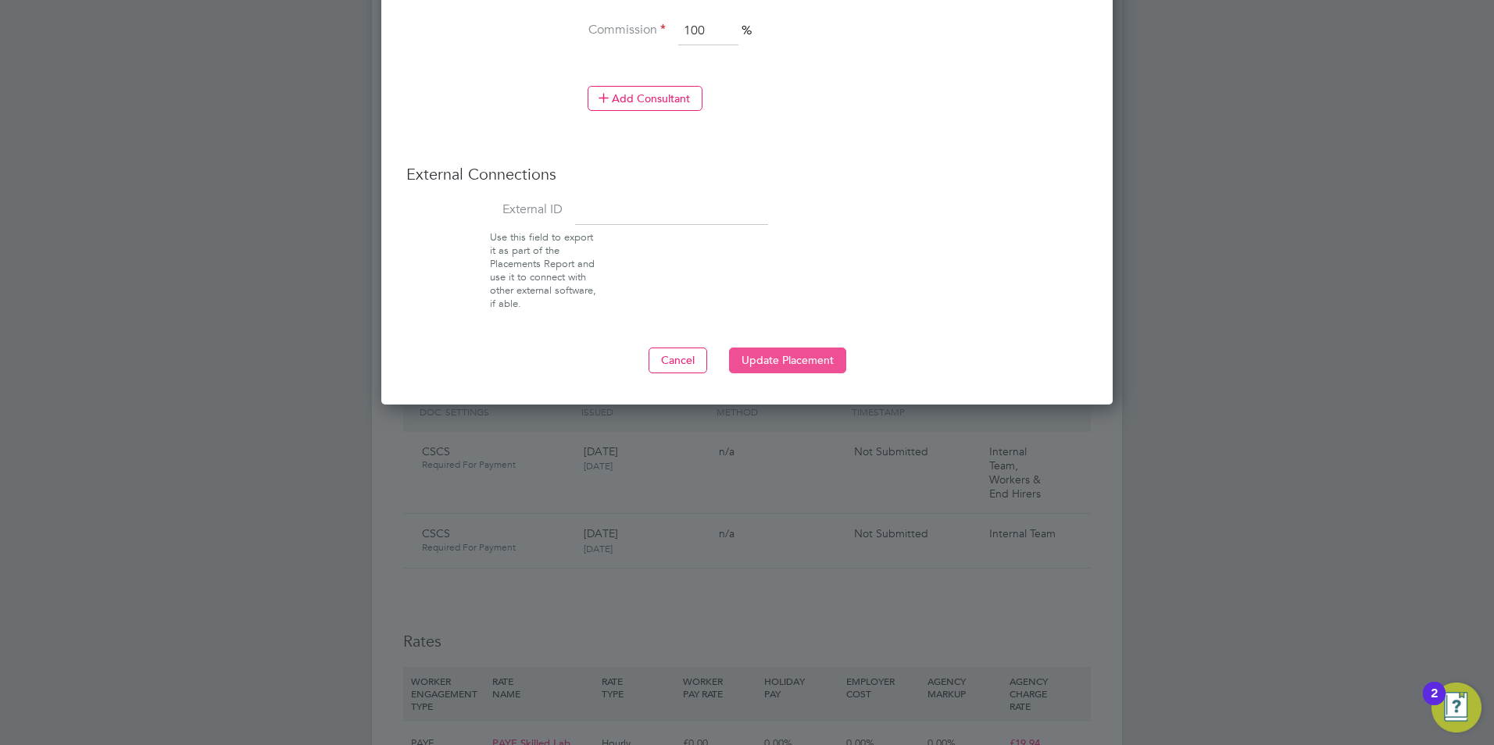
click at [798, 354] on button "Update Placement" at bounding box center [787, 360] width 117 height 25
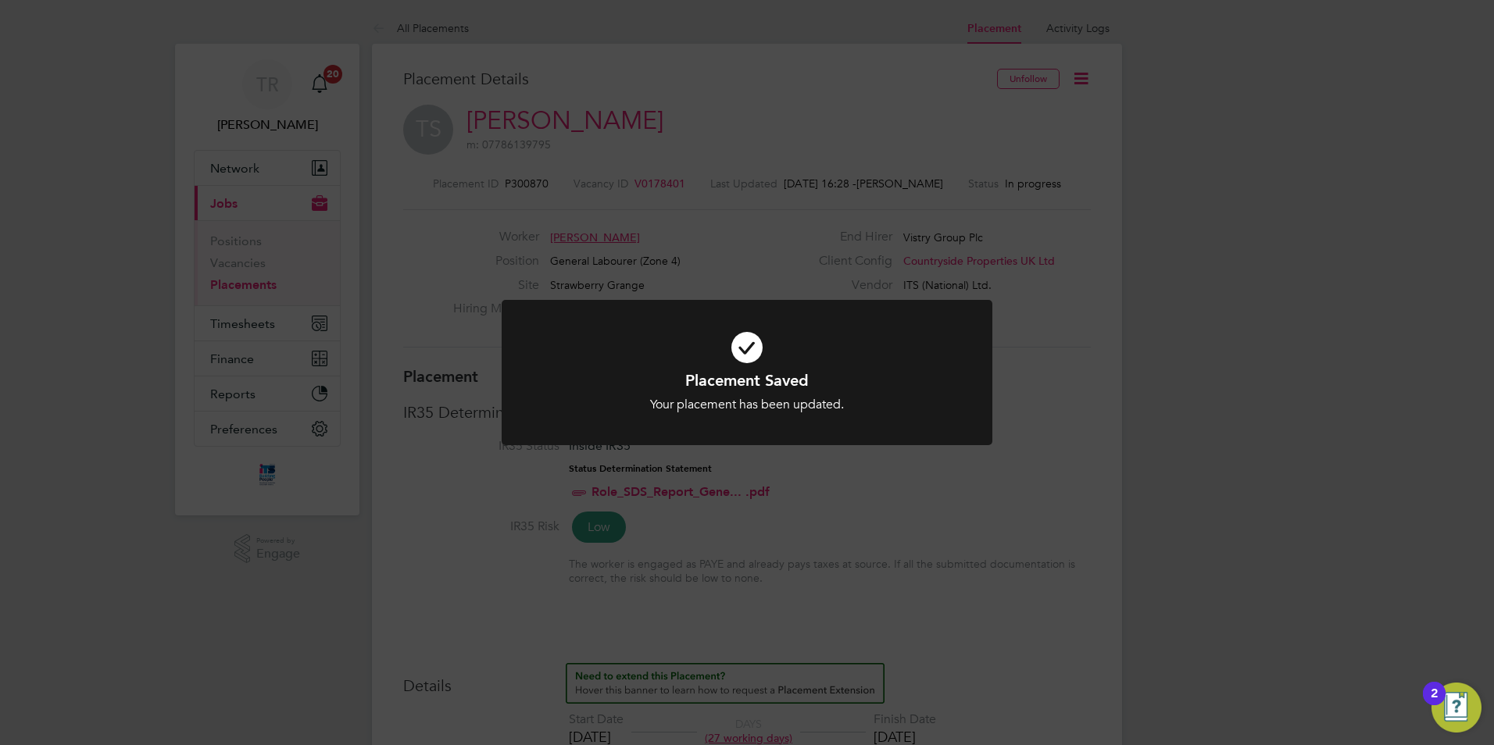
click at [928, 380] on h1 "Placement Saved" at bounding box center [747, 380] width 406 height 20
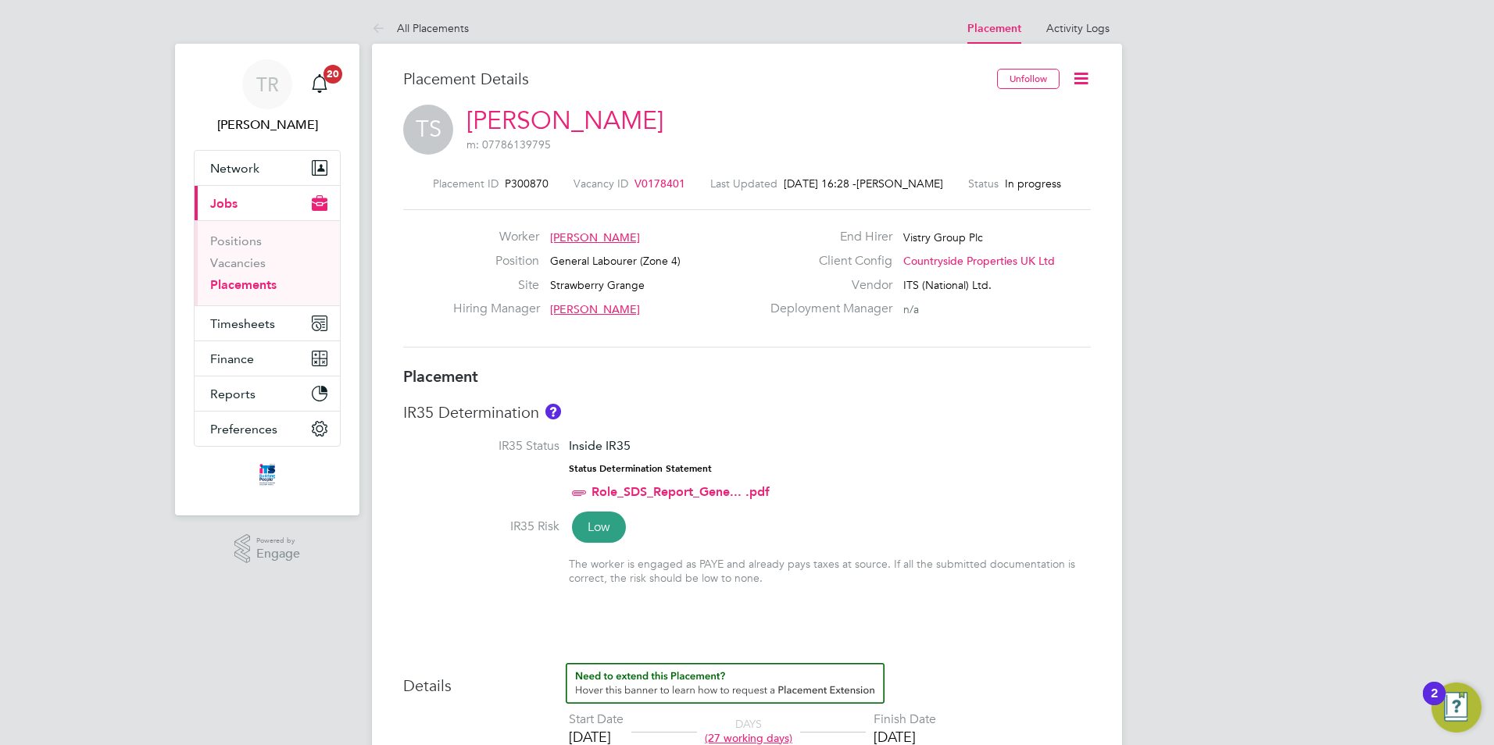
click at [1016, 517] on li "IR35 Status Inside IR35 Status Determination Statement Role_SDS_Report_Gene... …" at bounding box center [747, 478] width 688 height 80
click at [238, 285] on link "Placements" at bounding box center [243, 284] width 66 height 15
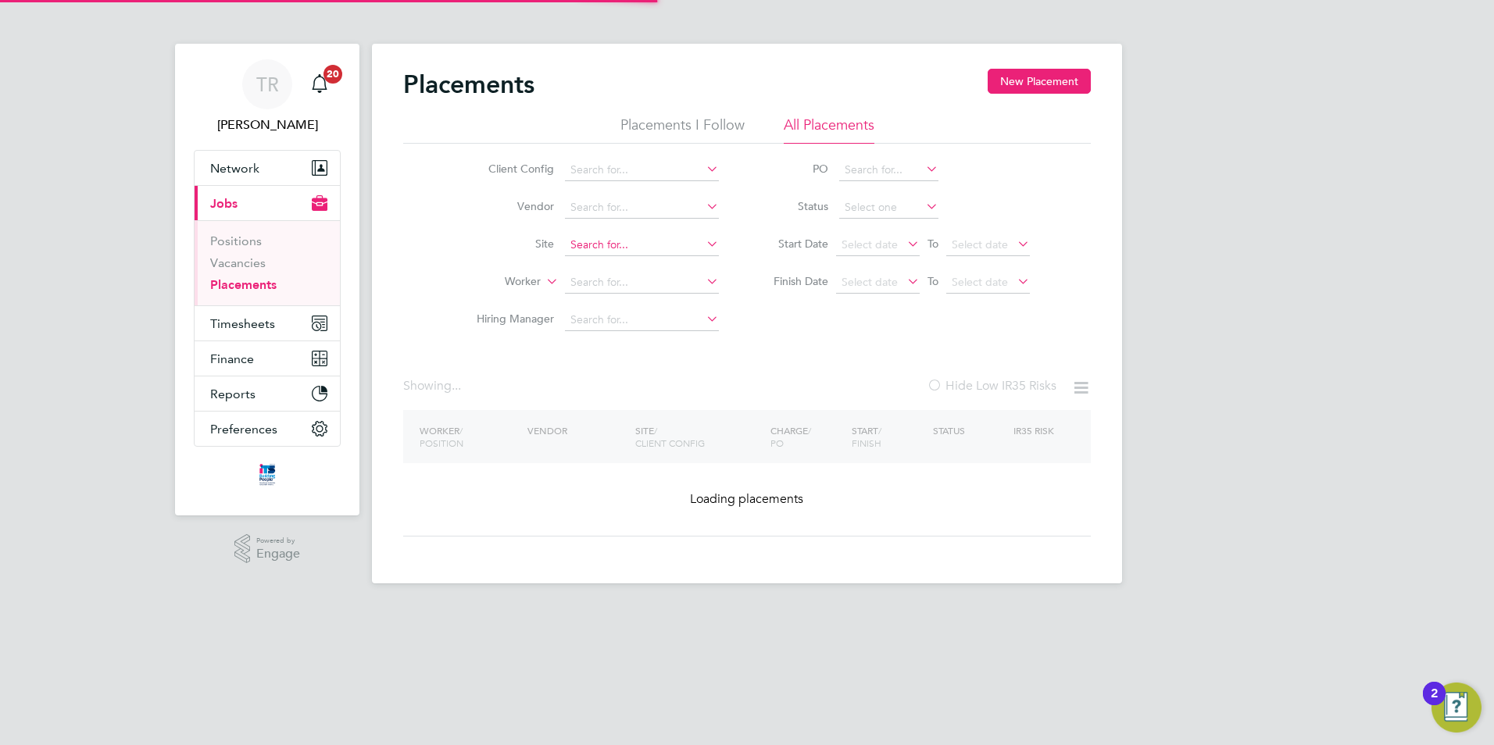
click at [629, 237] on input at bounding box center [642, 245] width 154 height 22
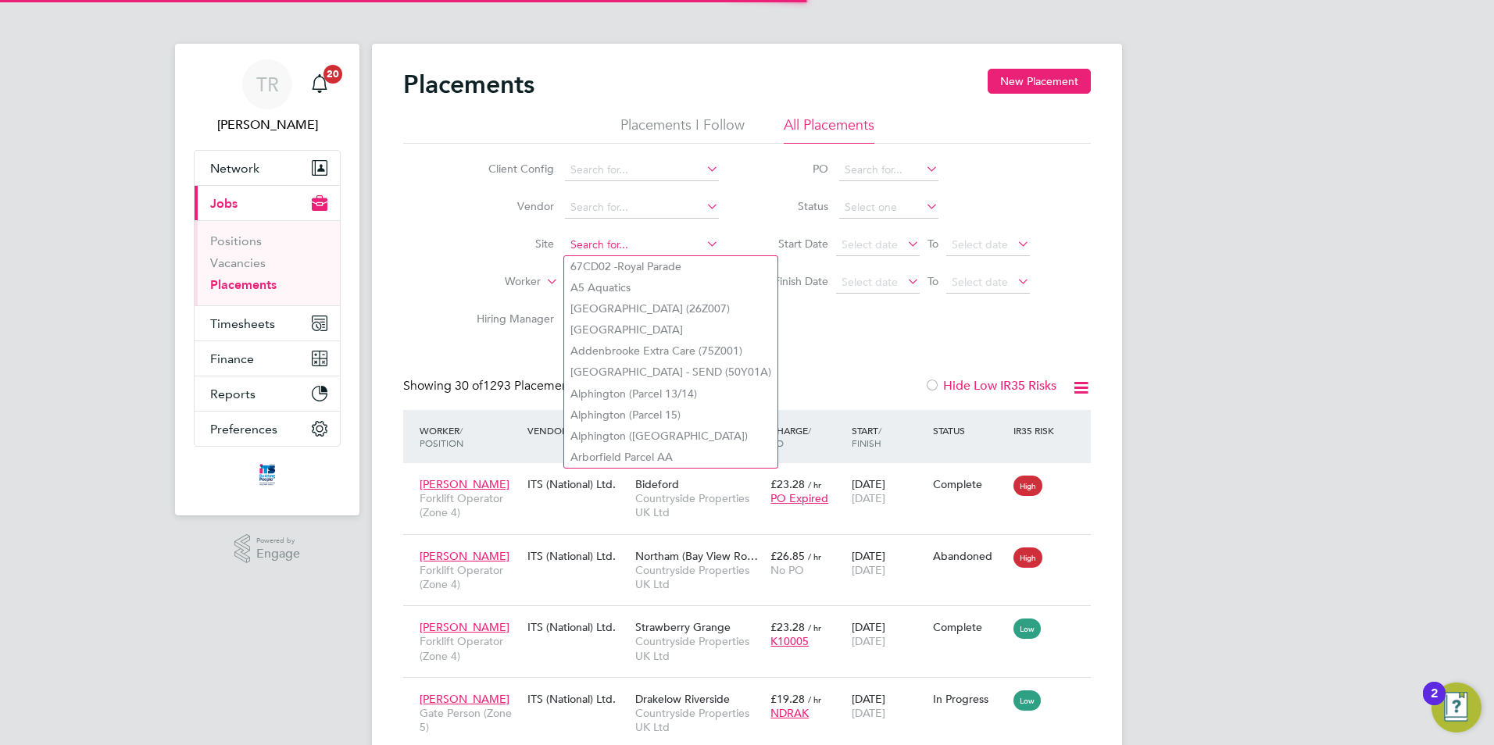
scroll to position [59, 136]
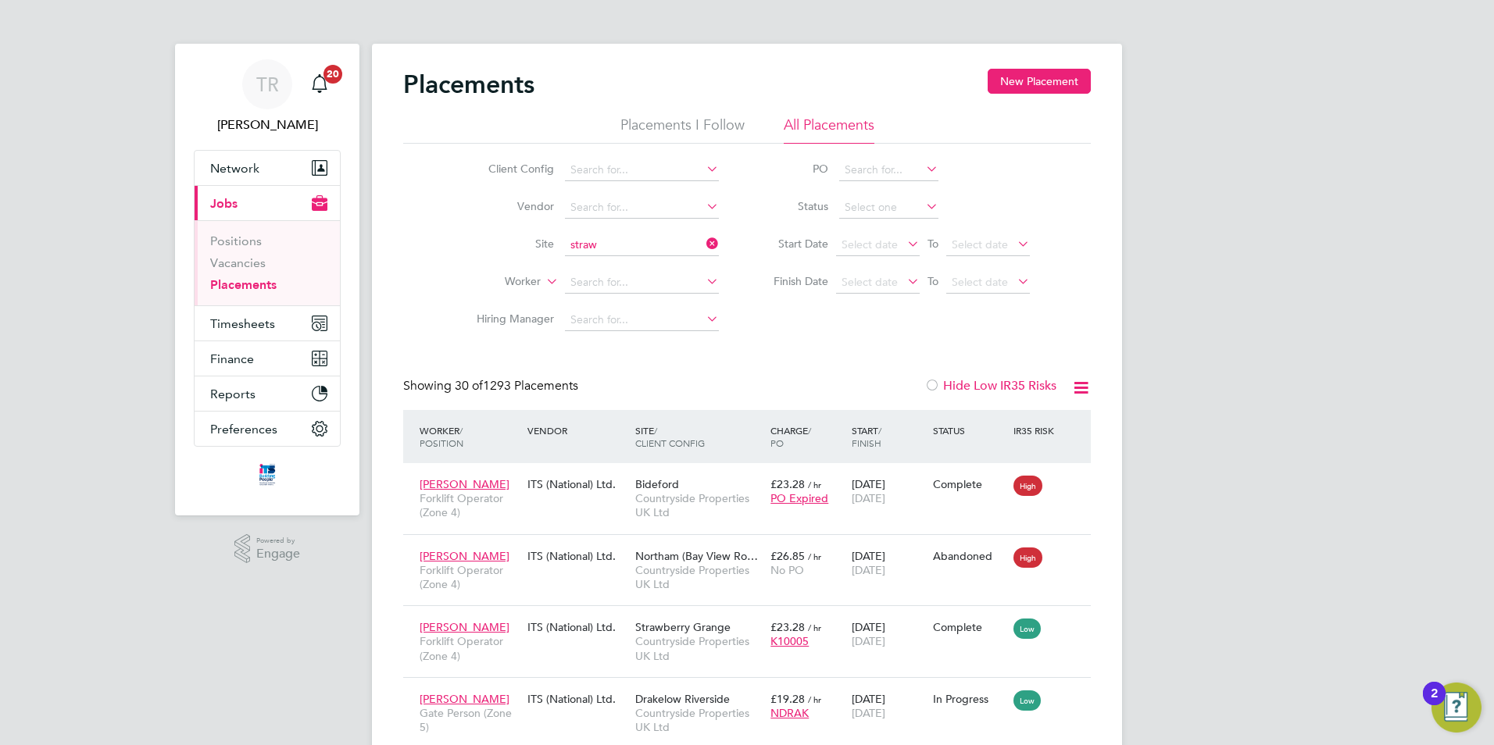
click at [627, 268] on li "Straw berry Grange" at bounding box center [650, 266] width 172 height 21
type input "Strawberry Grange"
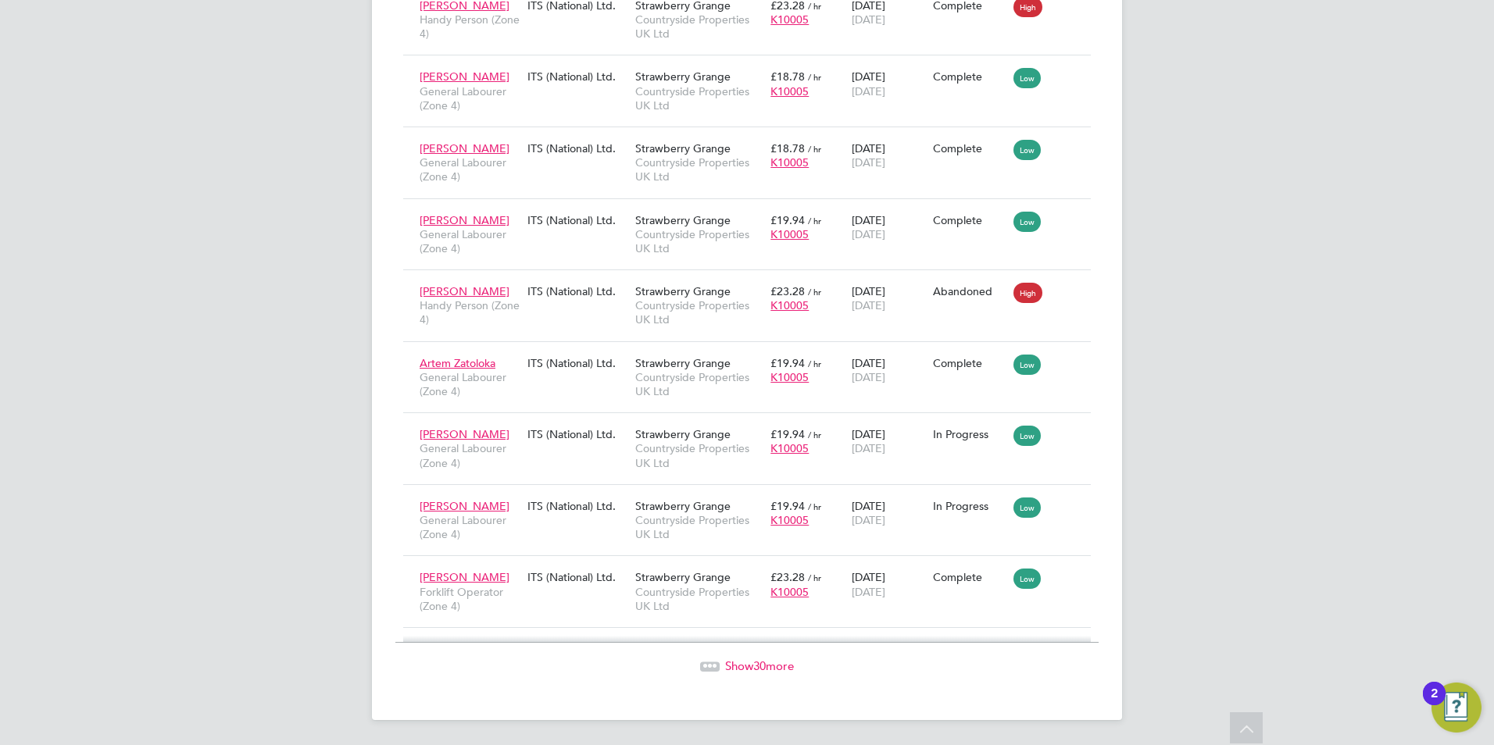
click at [741, 669] on span "Show 30 more" at bounding box center [759, 666] width 69 height 15
click at [752, 665] on span "Show 30 more" at bounding box center [759, 666] width 69 height 15
click at [744, 664] on span "Show 5 more" at bounding box center [759, 666] width 63 height 15
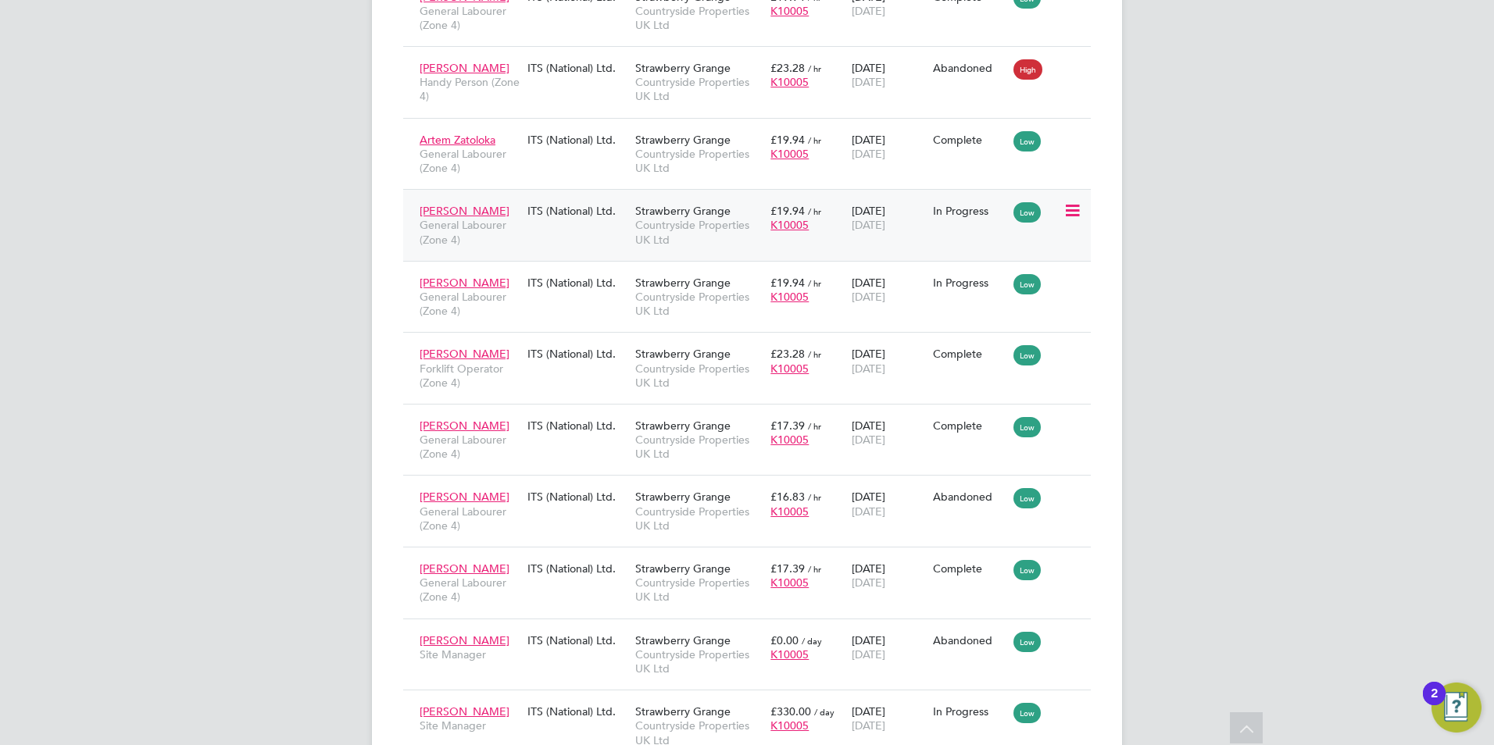
click at [884, 220] on span "14 Sep 2025" at bounding box center [869, 225] width 34 height 14
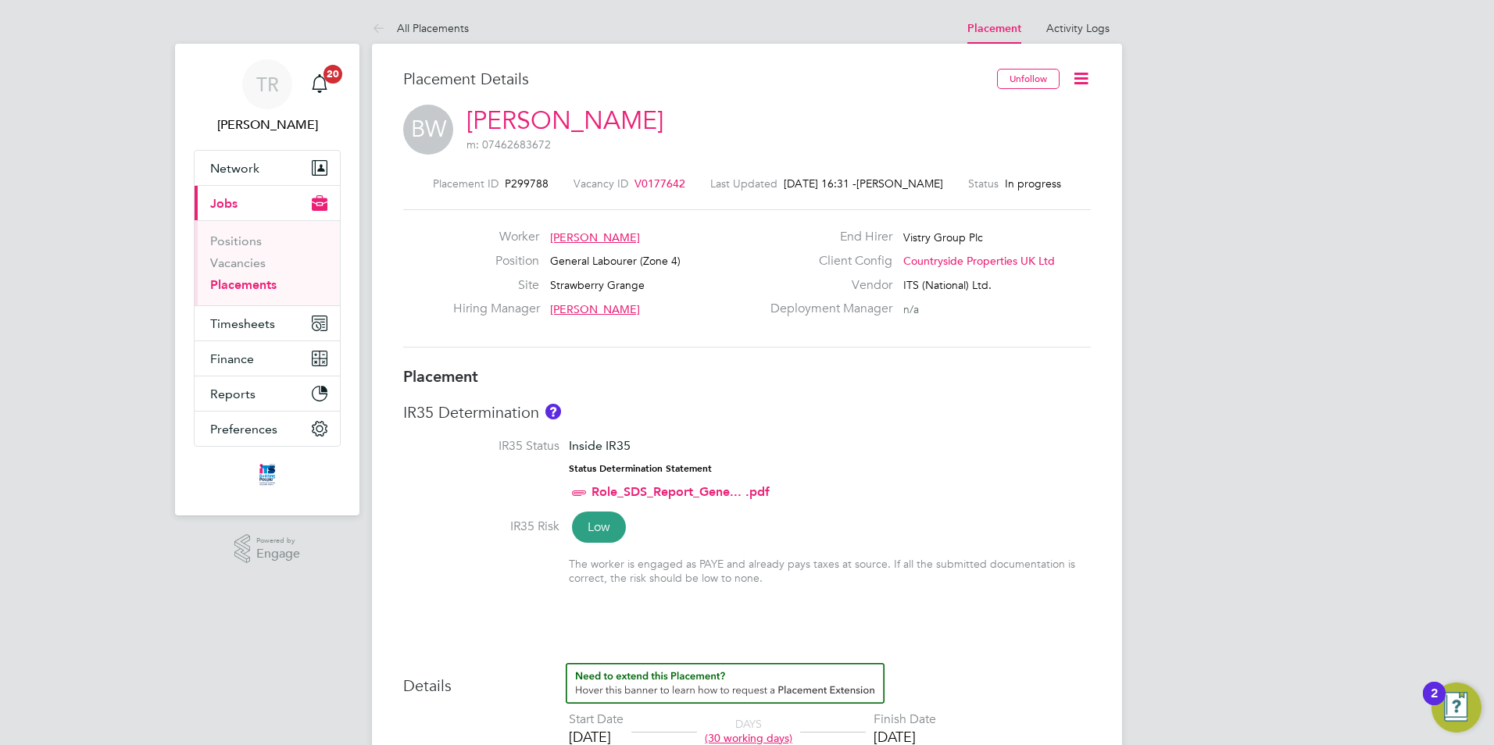
click at [1087, 75] on icon at bounding box center [1081, 79] width 20 height 20
click at [1022, 117] on li "Edit Placement e" at bounding box center [1030, 116] width 115 height 22
type input "[PERSON_NAME]"
type input "[DATE]"
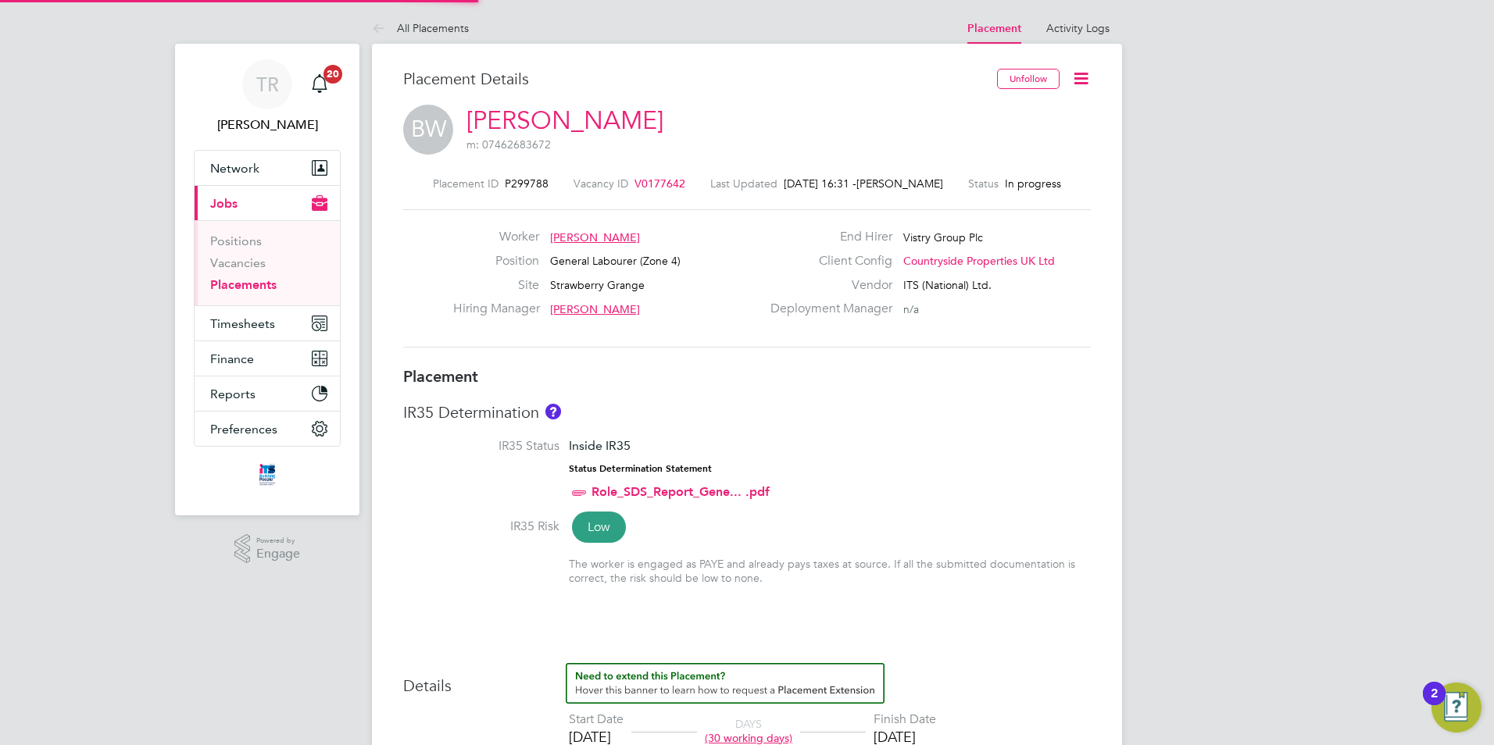
type input "[DATE]"
type input "07:30"
type input "16:30"
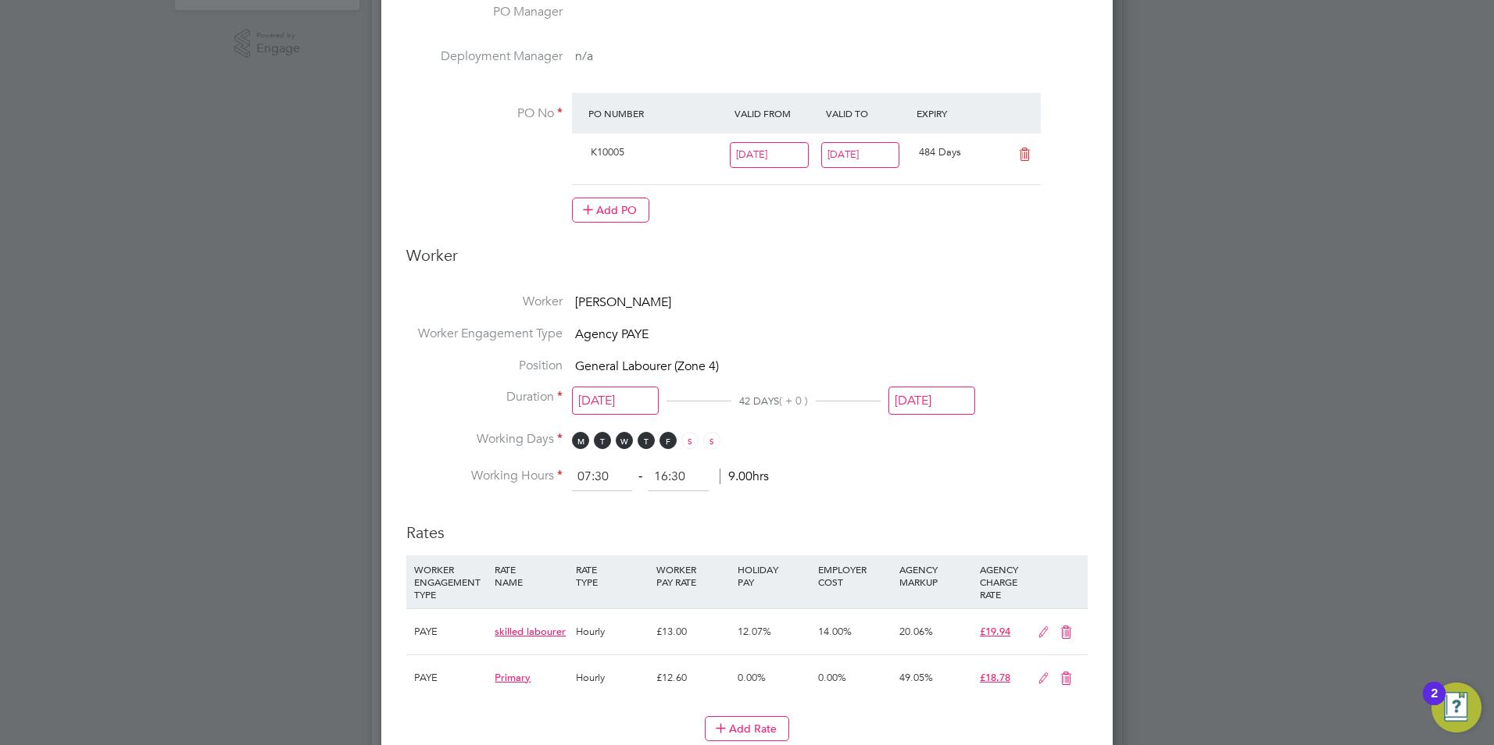
click at [925, 409] on input "[DATE]" at bounding box center [931, 401] width 87 height 29
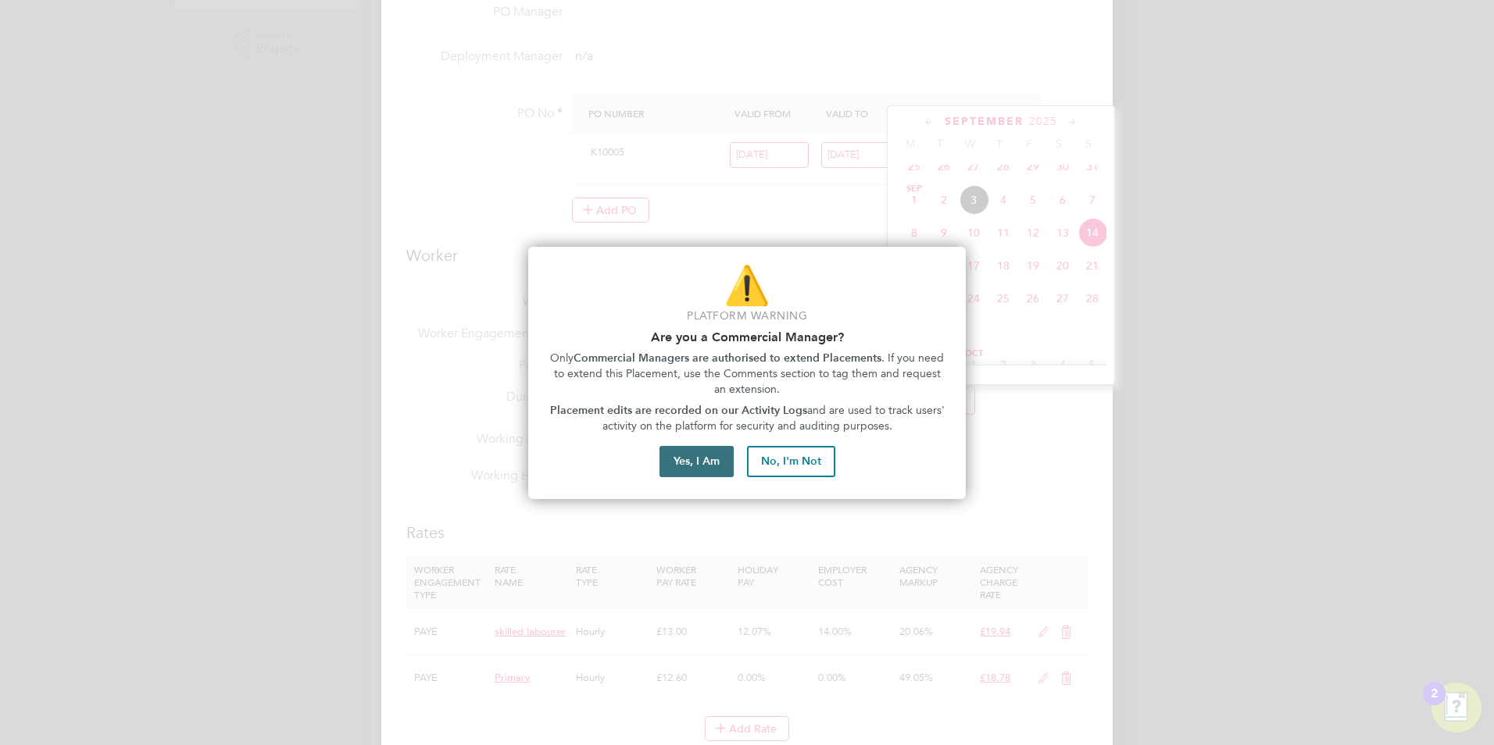
click at [675, 459] on button "Yes, I Am" at bounding box center [696, 461] width 74 height 31
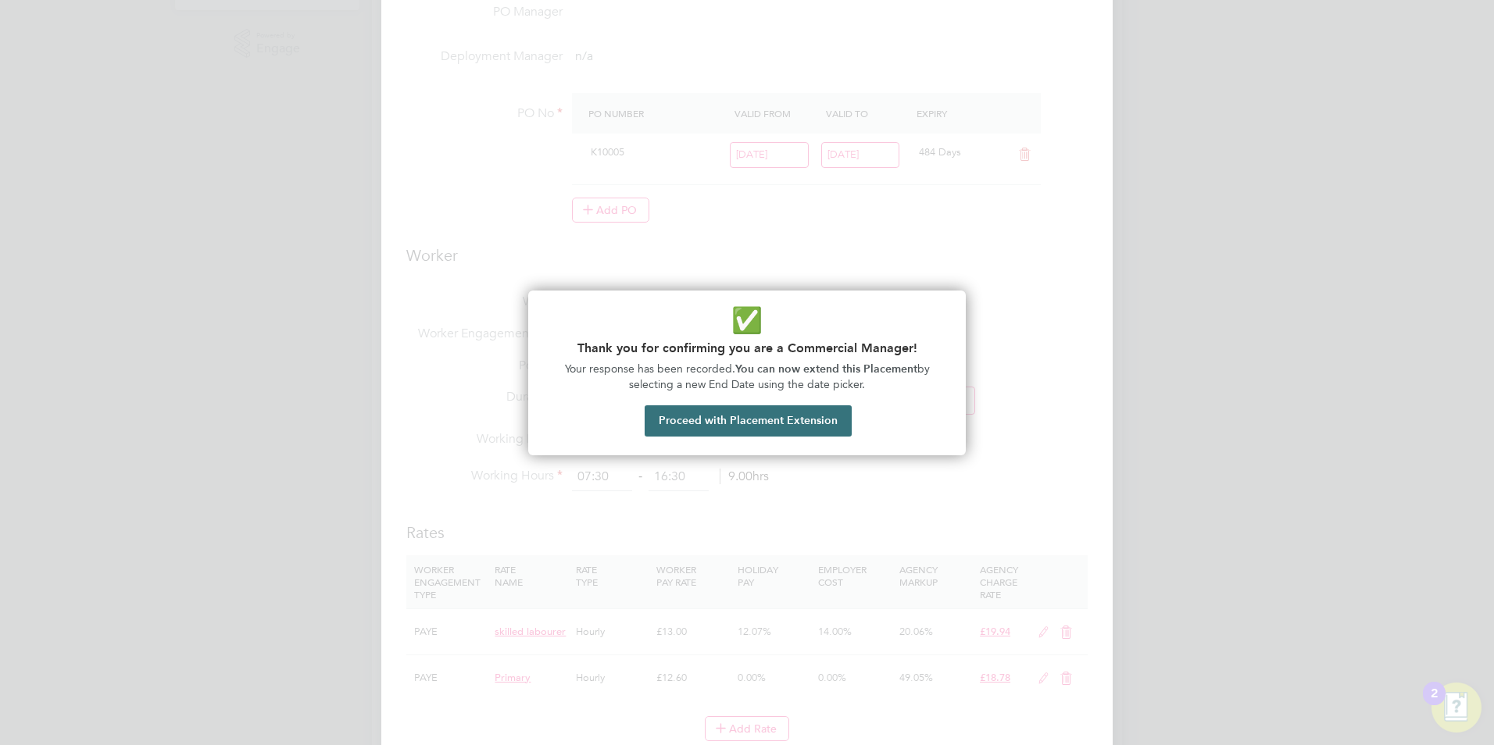
click at [690, 420] on button "Proceed with Placement Extension" at bounding box center [748, 420] width 207 height 31
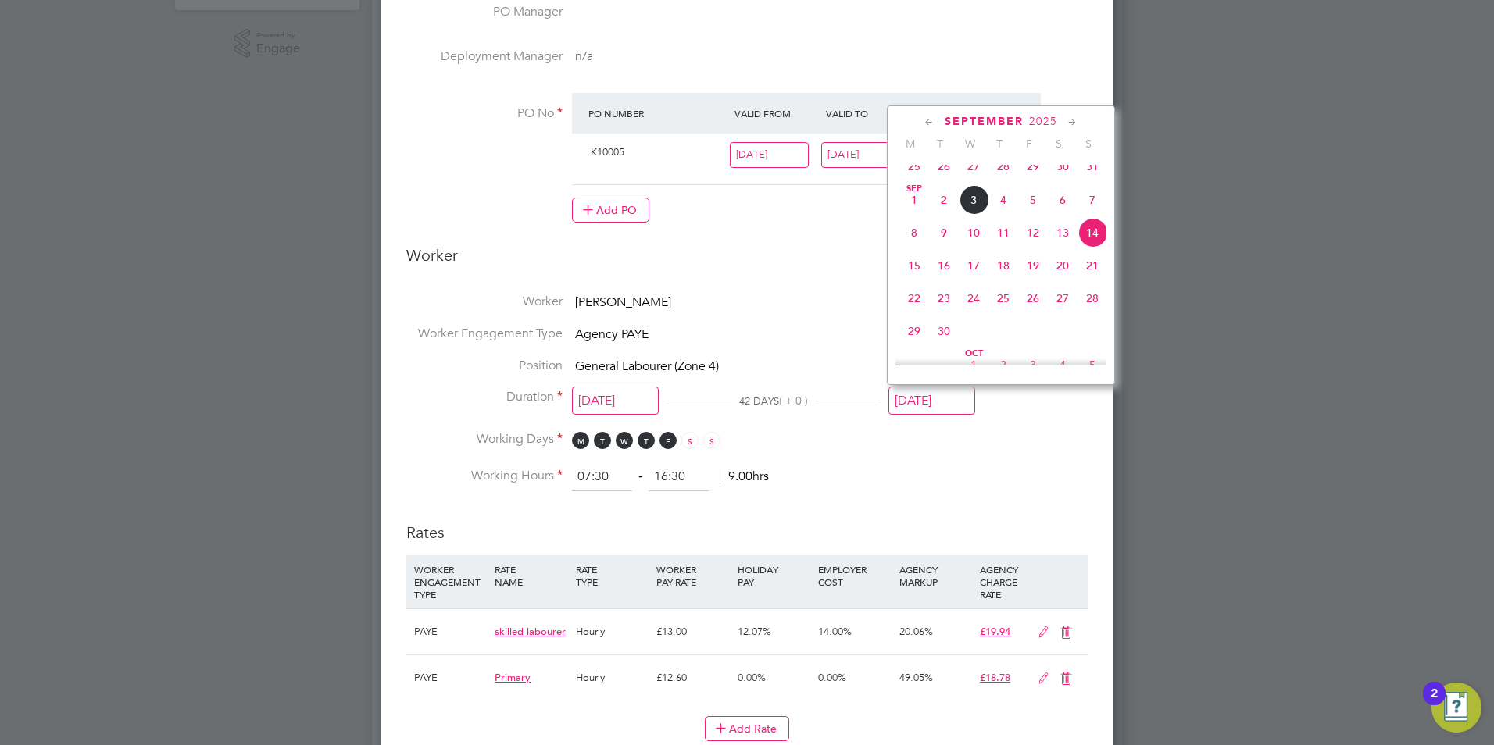
click at [1084, 307] on span "28" at bounding box center [1092, 299] width 30 height 30
type input "[DATE]"
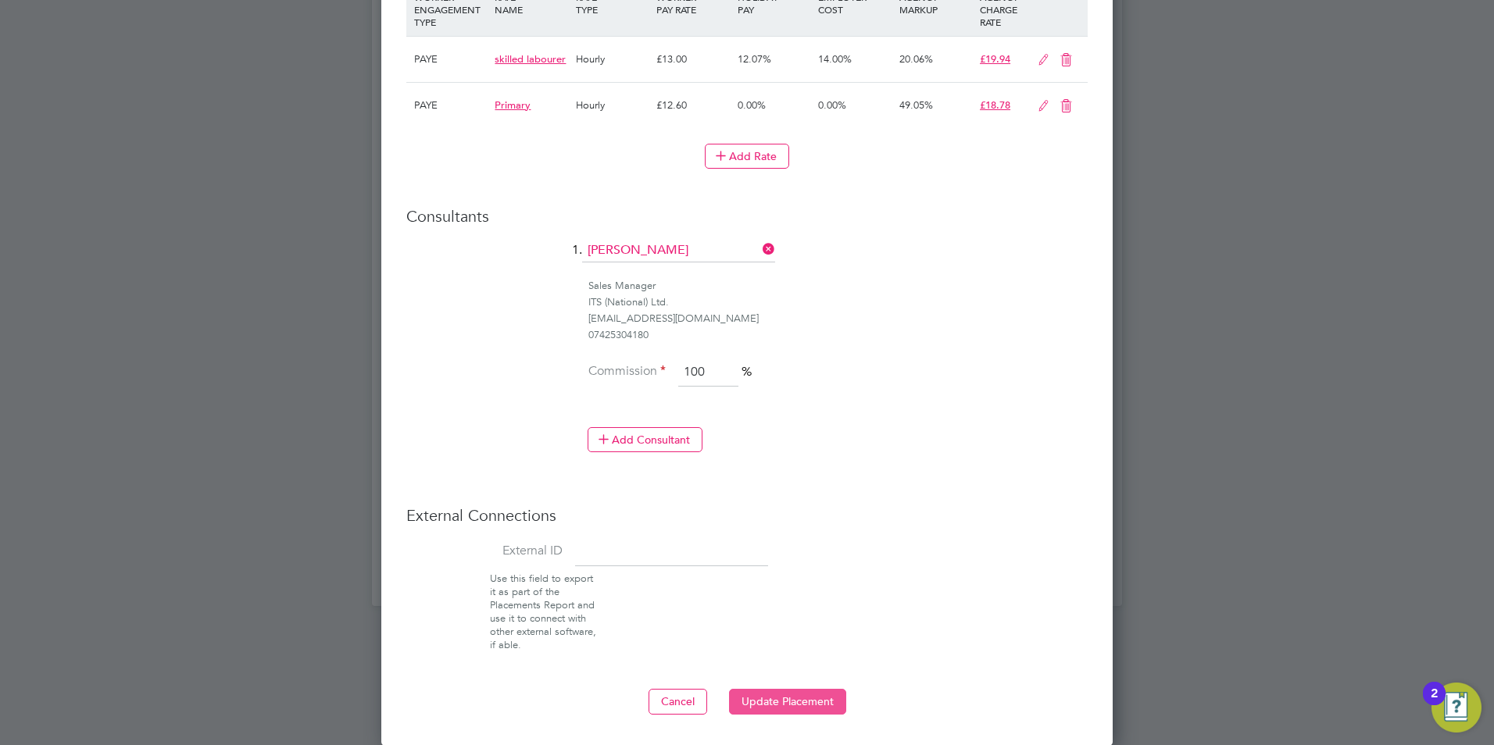
click at [823, 703] on button "Update Placement" at bounding box center [787, 701] width 117 height 25
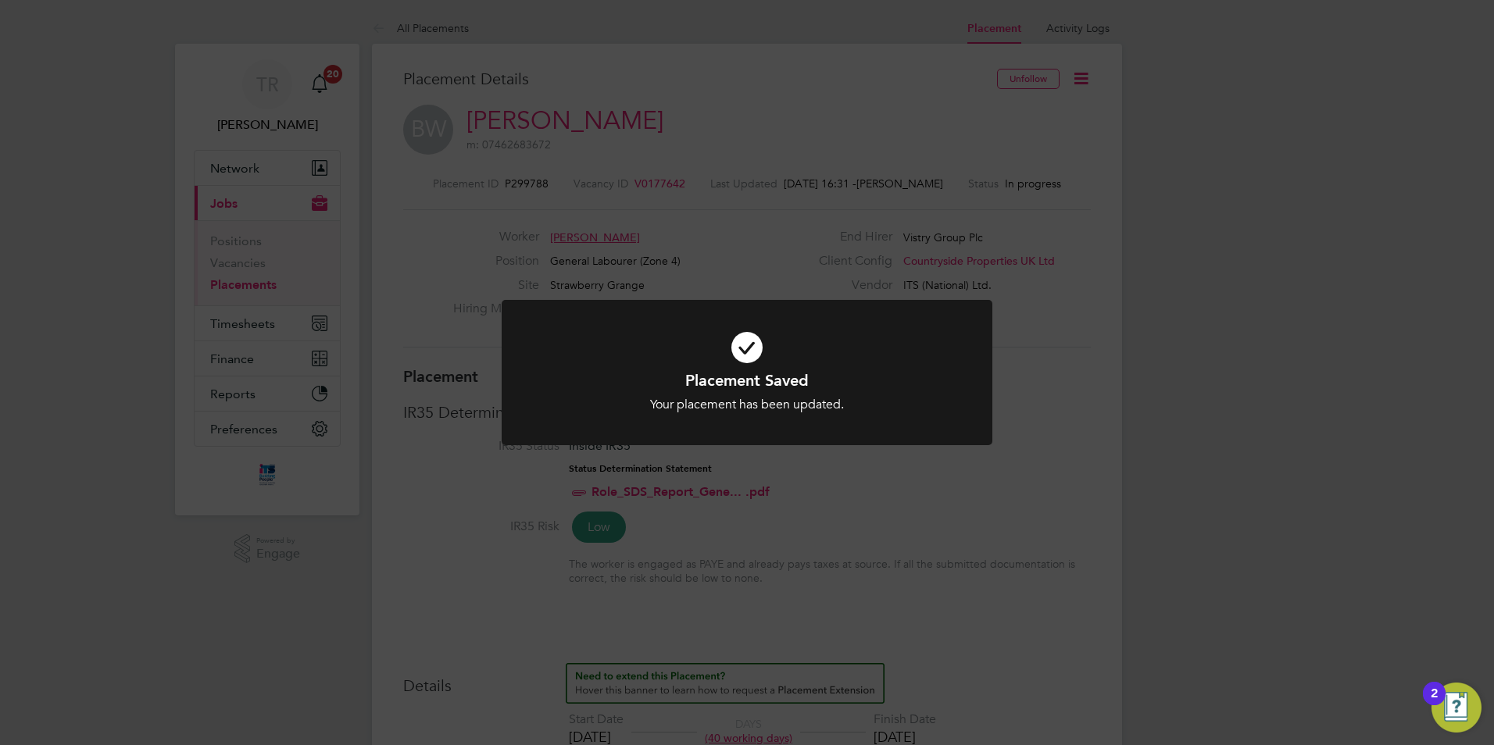
click at [823, 354] on icon at bounding box center [747, 347] width 406 height 61
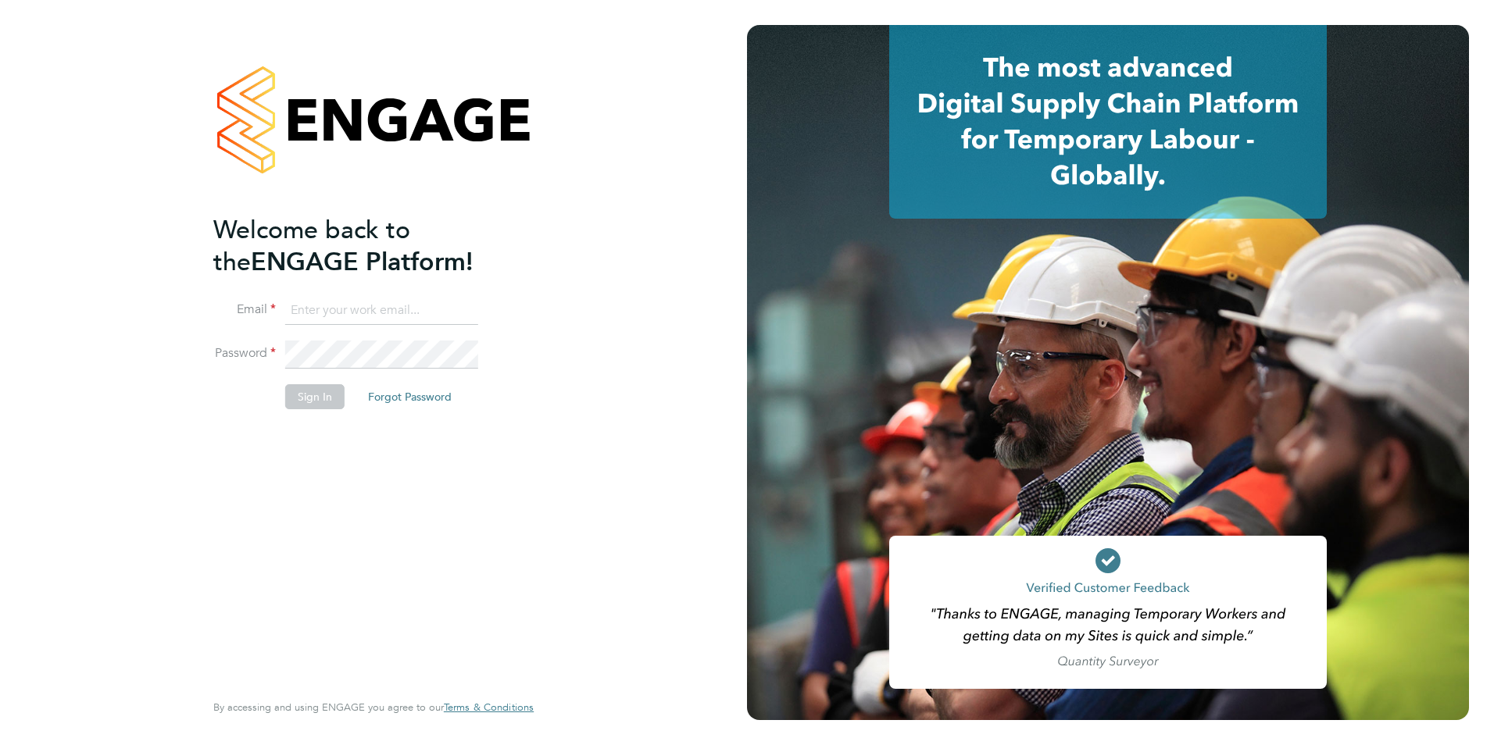
type input "[EMAIL_ADDRESS][DOMAIN_NAME]"
click at [320, 392] on button "Sign In" at bounding box center [314, 396] width 59 height 25
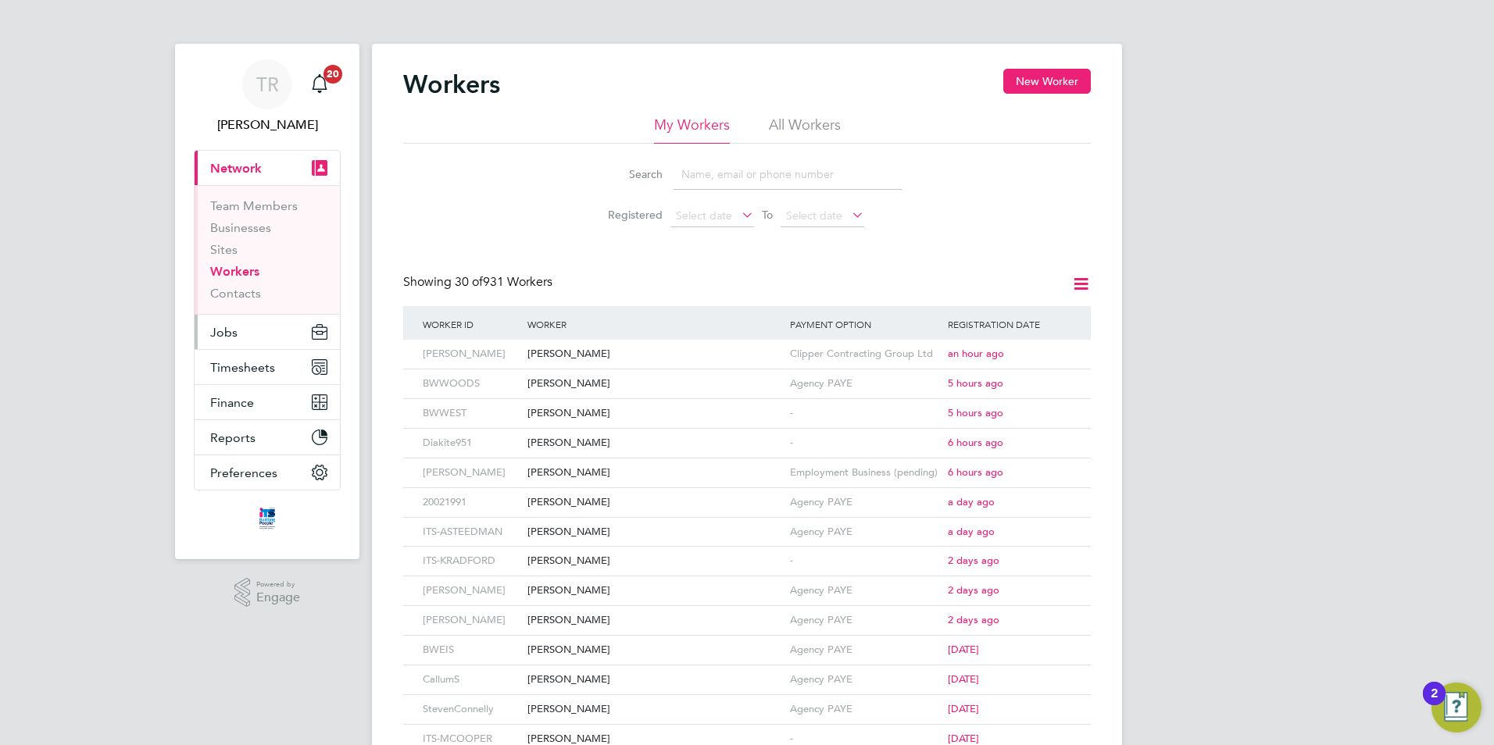
click at [216, 336] on span "Jobs" at bounding box center [223, 332] width 27 height 15
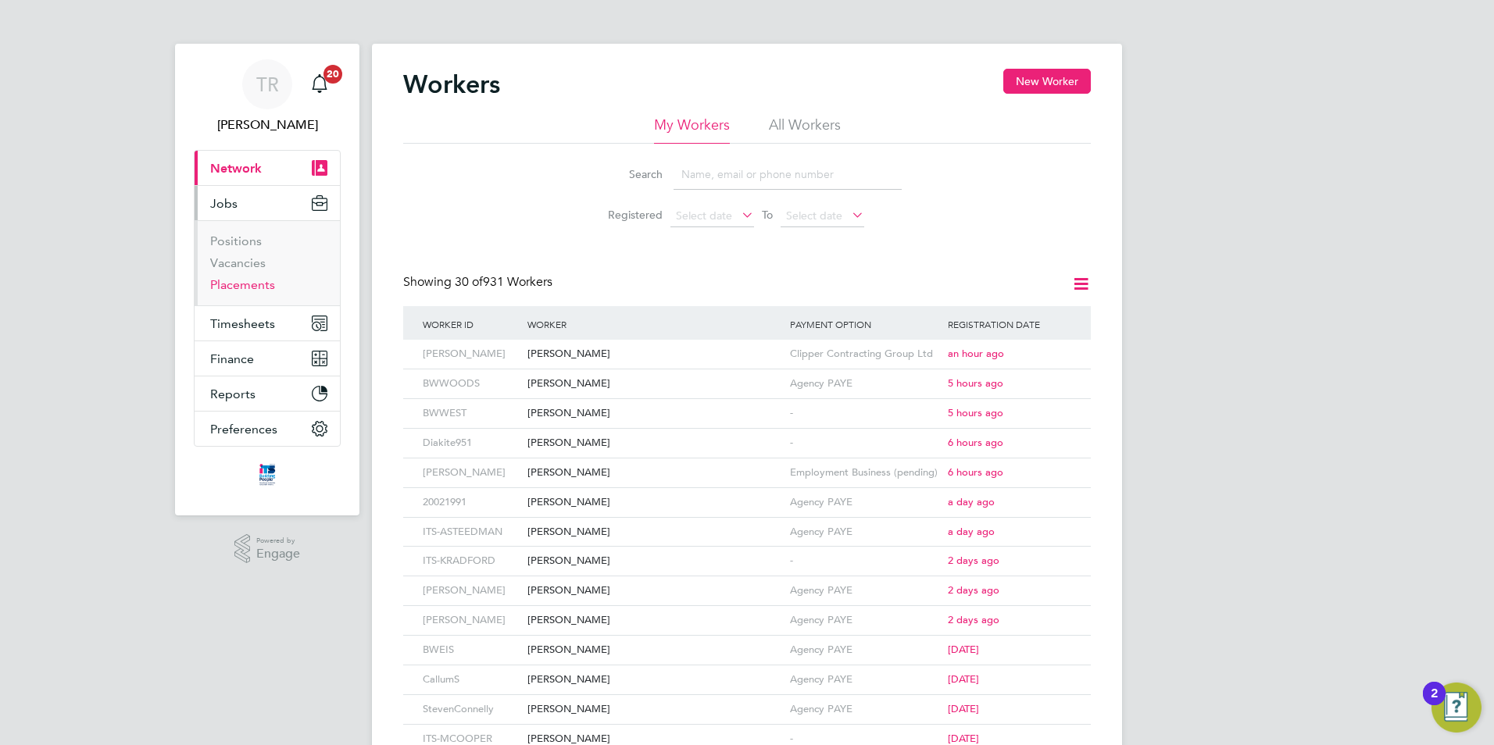
click at [239, 281] on link "Placements" at bounding box center [242, 284] width 65 height 15
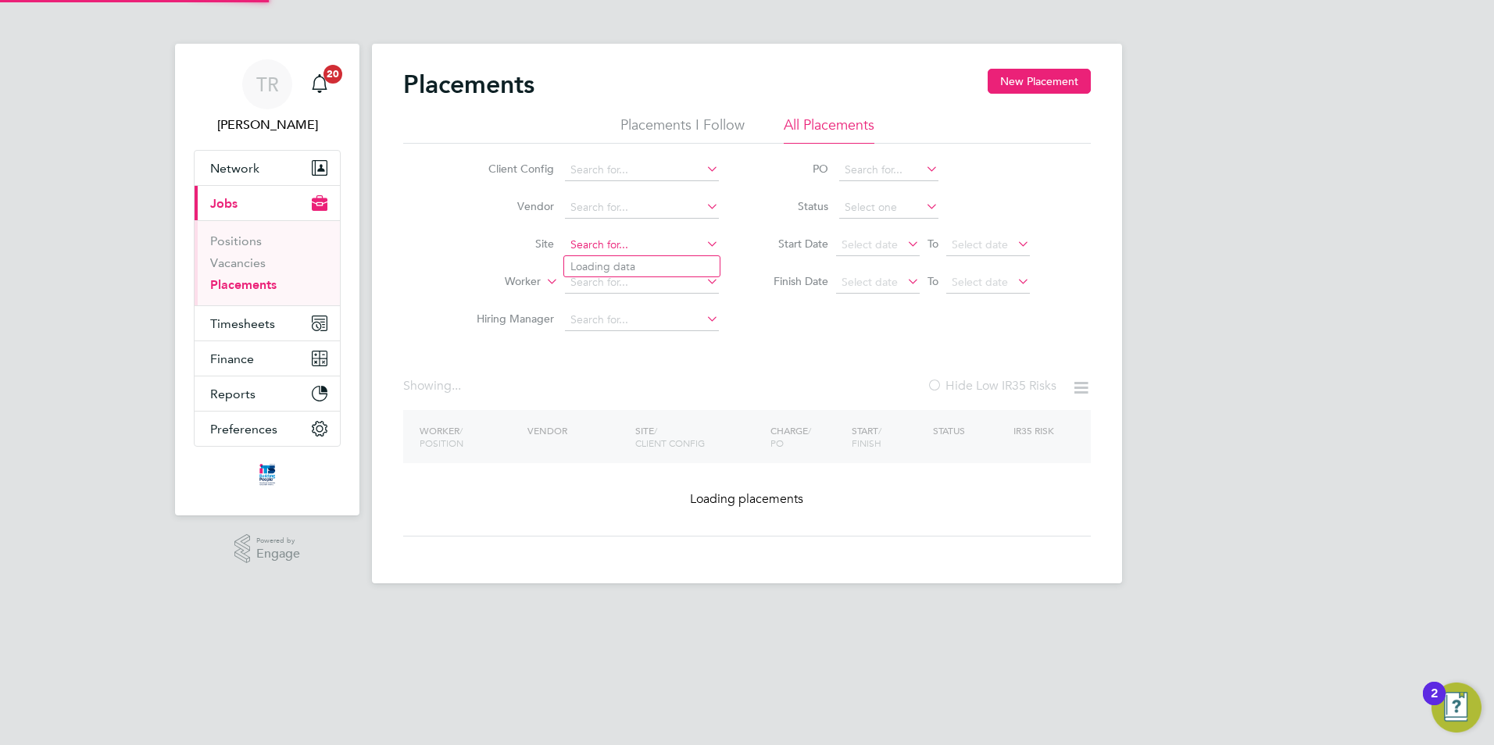
click at [625, 234] on input at bounding box center [642, 245] width 154 height 22
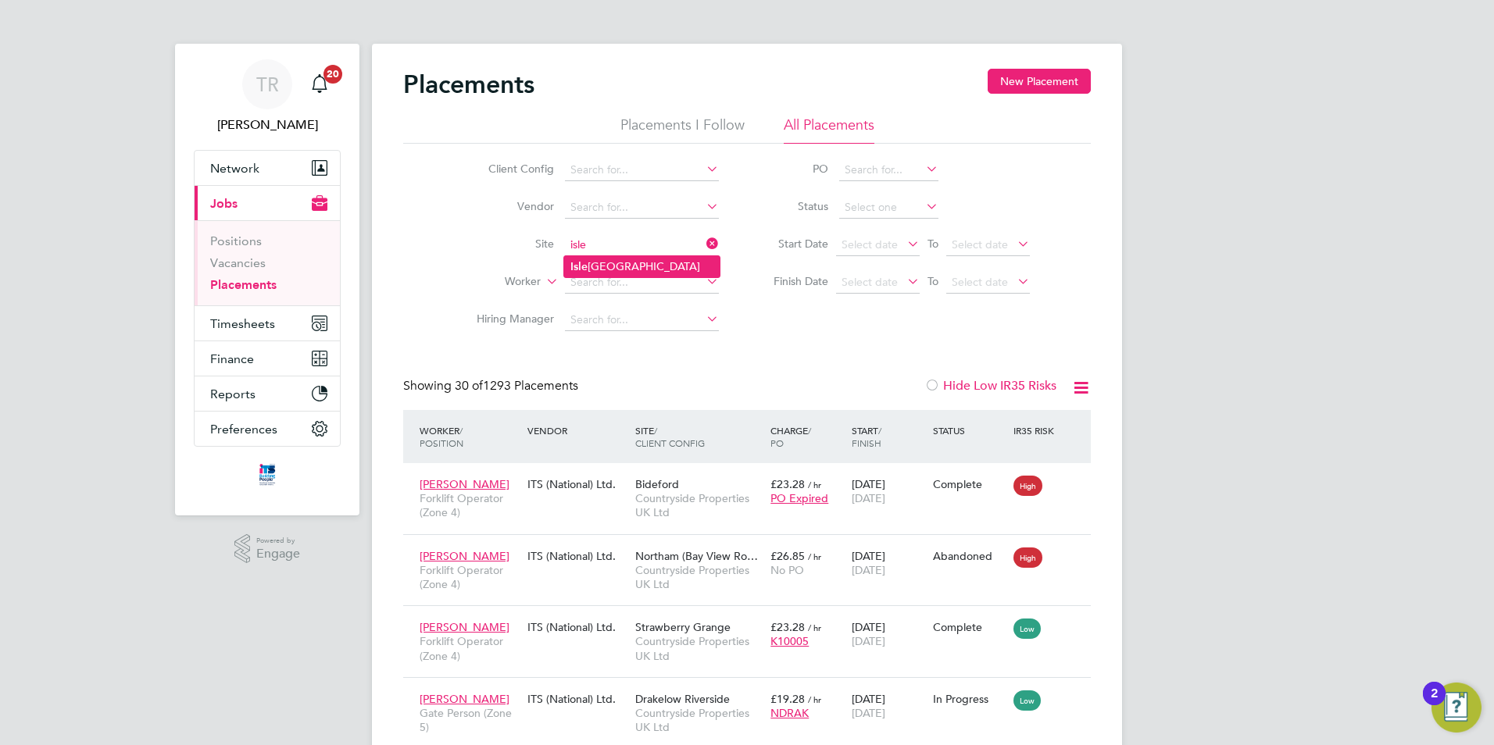
click at [584, 263] on b "Isle" at bounding box center [578, 266] width 17 height 13
type input "Isleport Grove"
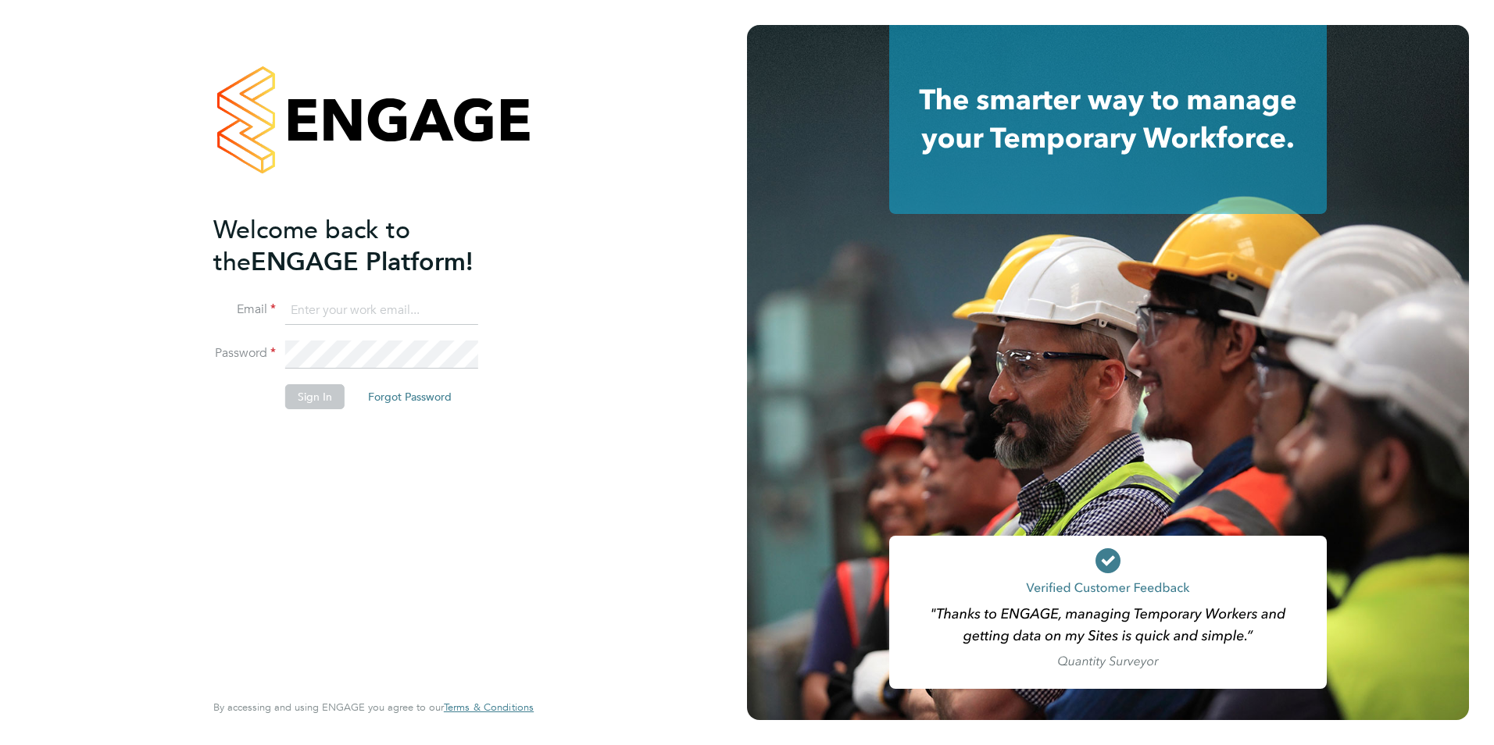
type input "[EMAIL_ADDRESS][DOMAIN_NAME]"
click at [316, 402] on button "Sign In" at bounding box center [314, 396] width 59 height 25
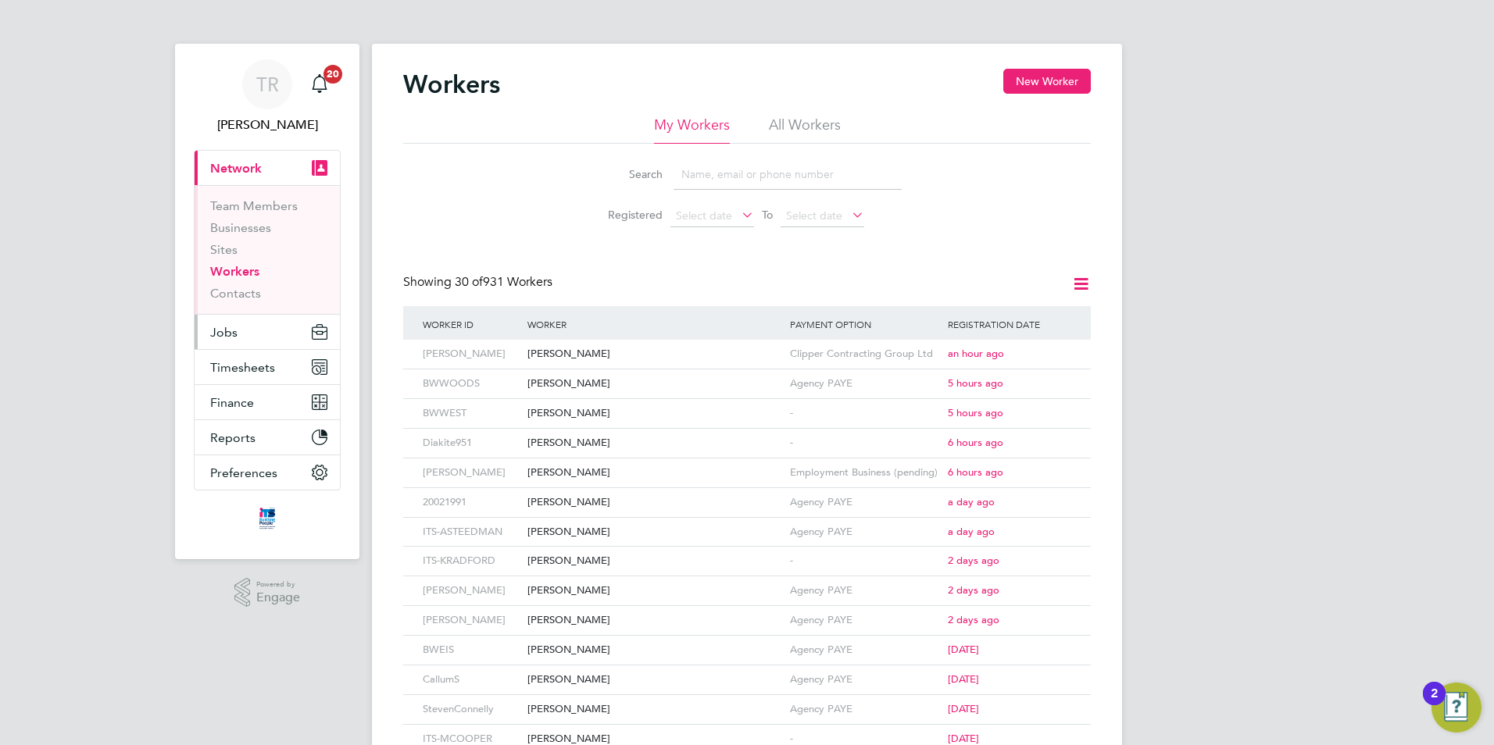
click at [227, 334] on span "Jobs" at bounding box center [223, 332] width 27 height 15
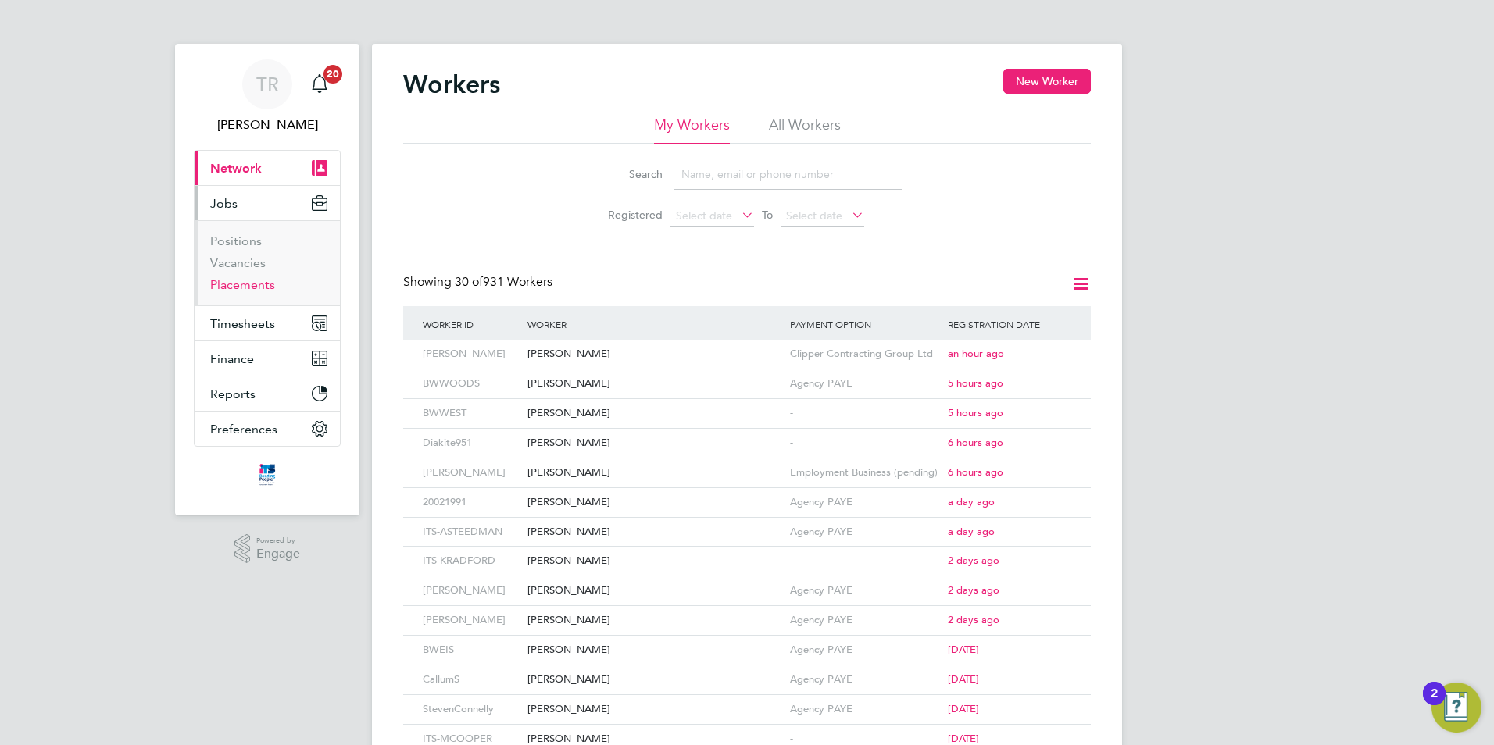
click at [241, 285] on link "Placements" at bounding box center [242, 284] width 65 height 15
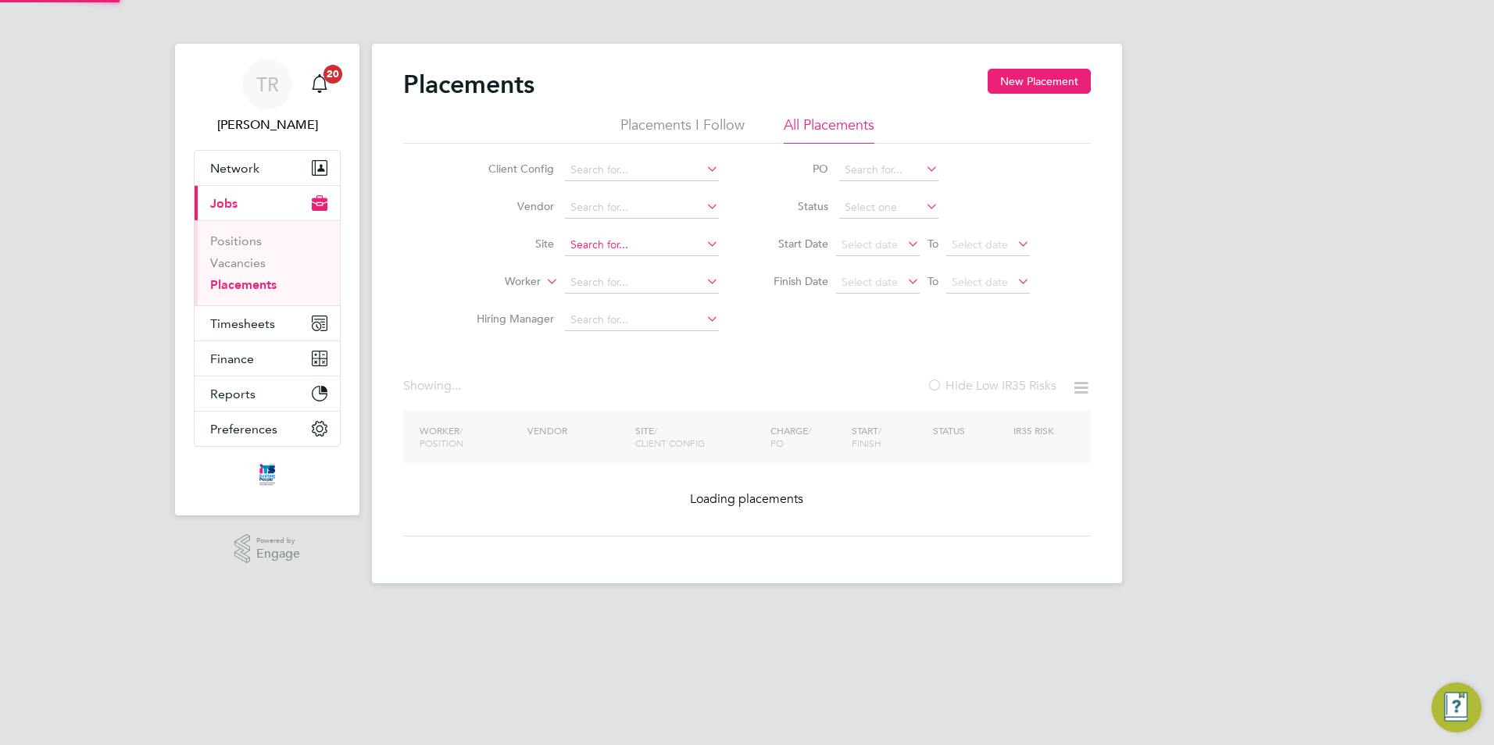
click at [630, 241] on input at bounding box center [642, 245] width 154 height 22
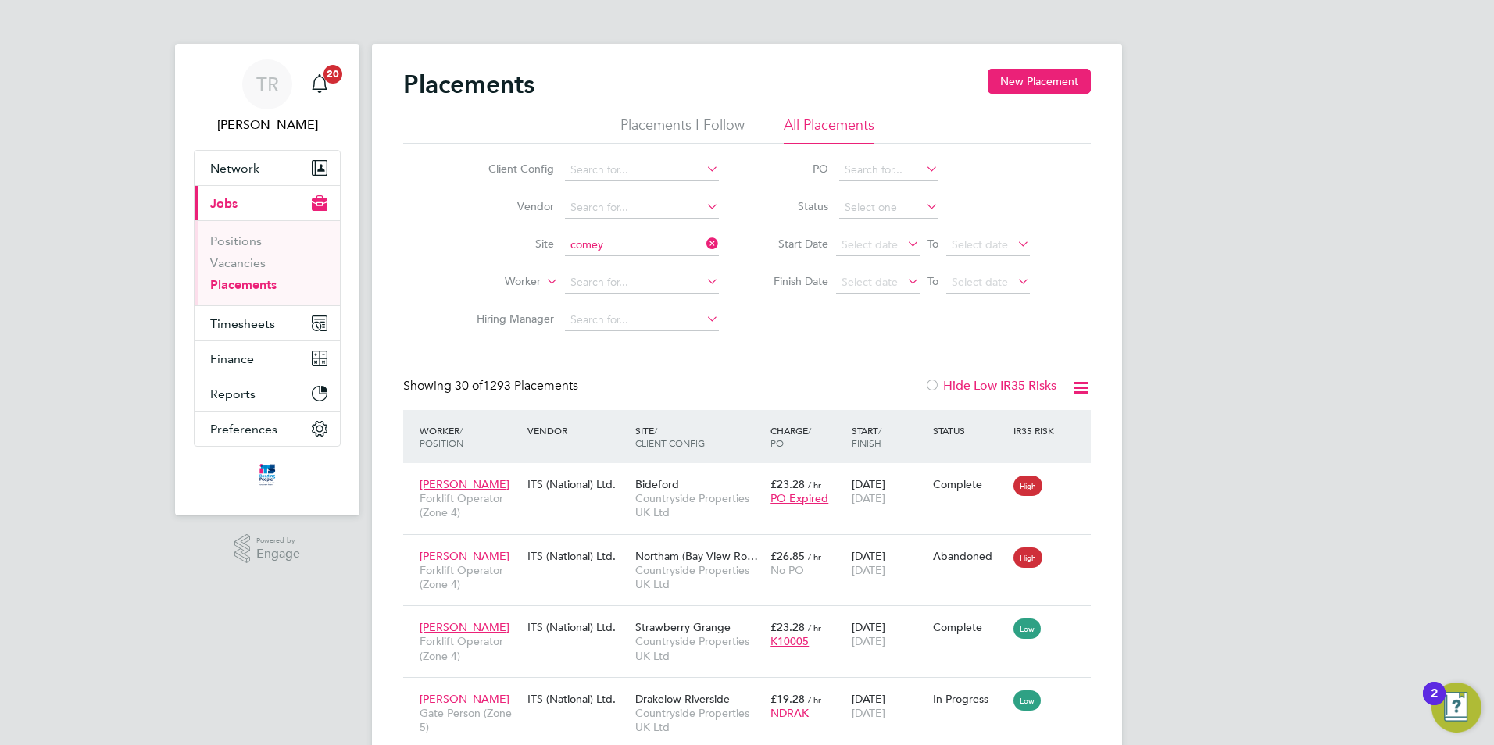
click at [624, 268] on li "Bovis Westco, Comey trowe" at bounding box center [641, 265] width 155 height 21
type input "[PERSON_NAME], Comeytrowe"
